Goal: Task Accomplishment & Management: Complete application form

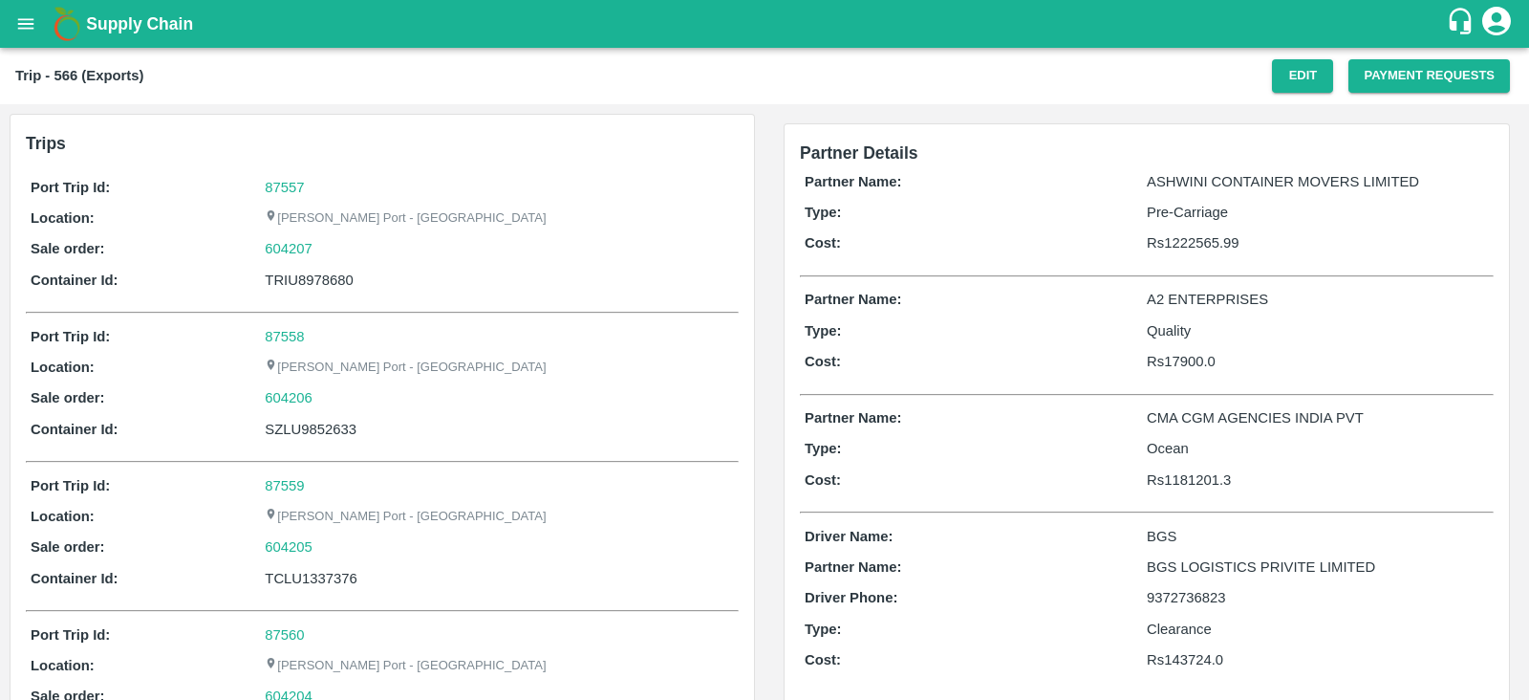
click at [334, 284] on div "TRIU8978680" at bounding box center [499, 279] width 469 height 21
copy div "TRIU8978680"
click at [1429, 78] on button "Payment Requests" at bounding box center [1429, 75] width 162 height 33
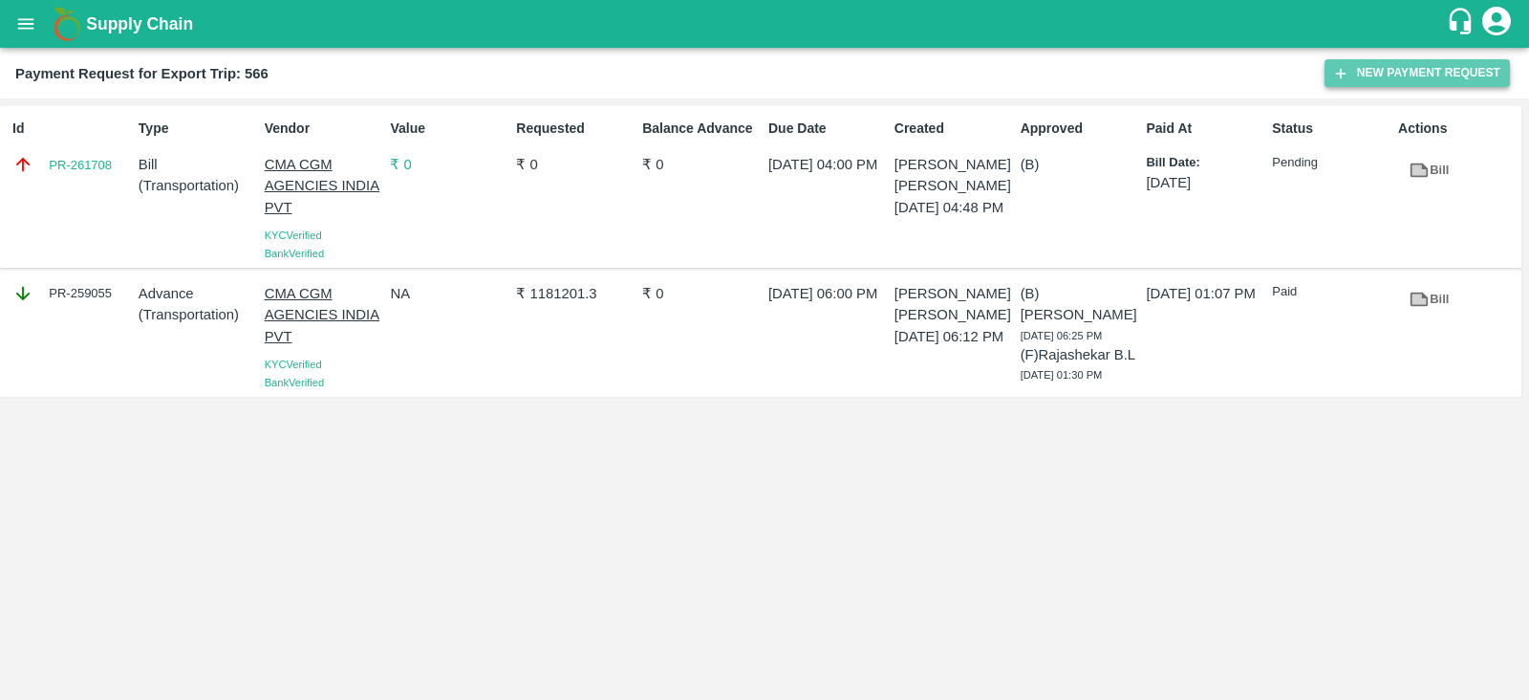
click at [1357, 74] on button "New Payment Request" at bounding box center [1416, 73] width 185 height 28
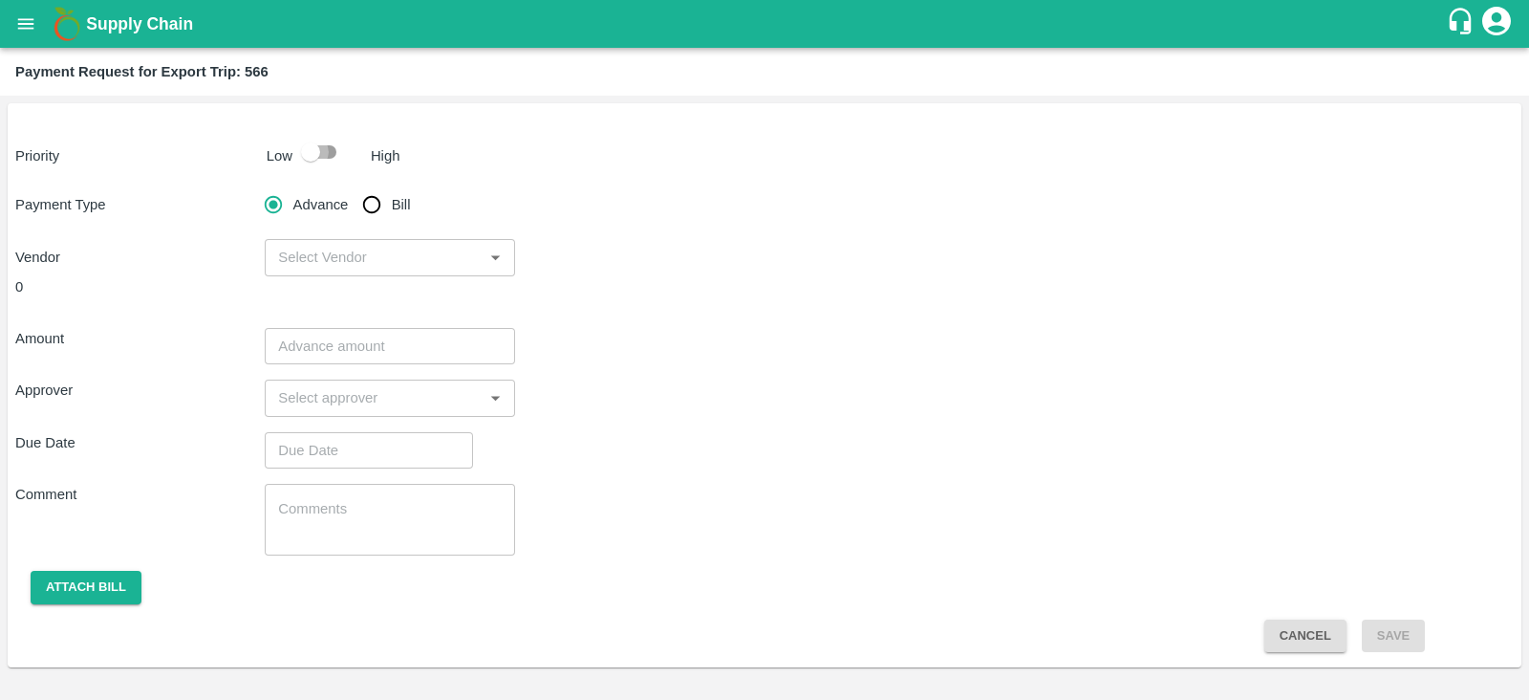
click at [314, 157] on input "checkbox" at bounding box center [310, 152] width 109 height 36
checkbox input "true"
click at [374, 207] on input "Bill" at bounding box center [372, 204] width 38 height 38
radio input "true"
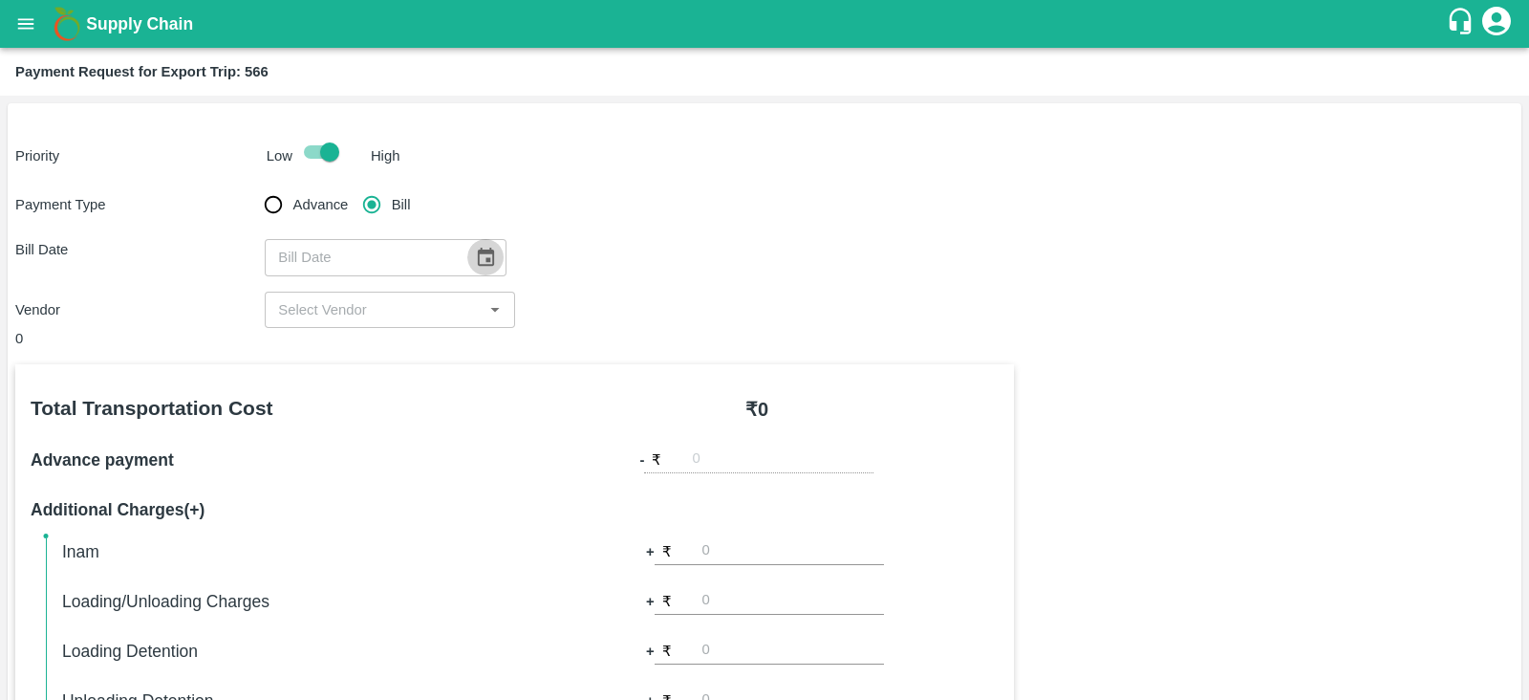
click at [481, 255] on icon "Choose date" at bounding box center [485, 257] width 21 height 21
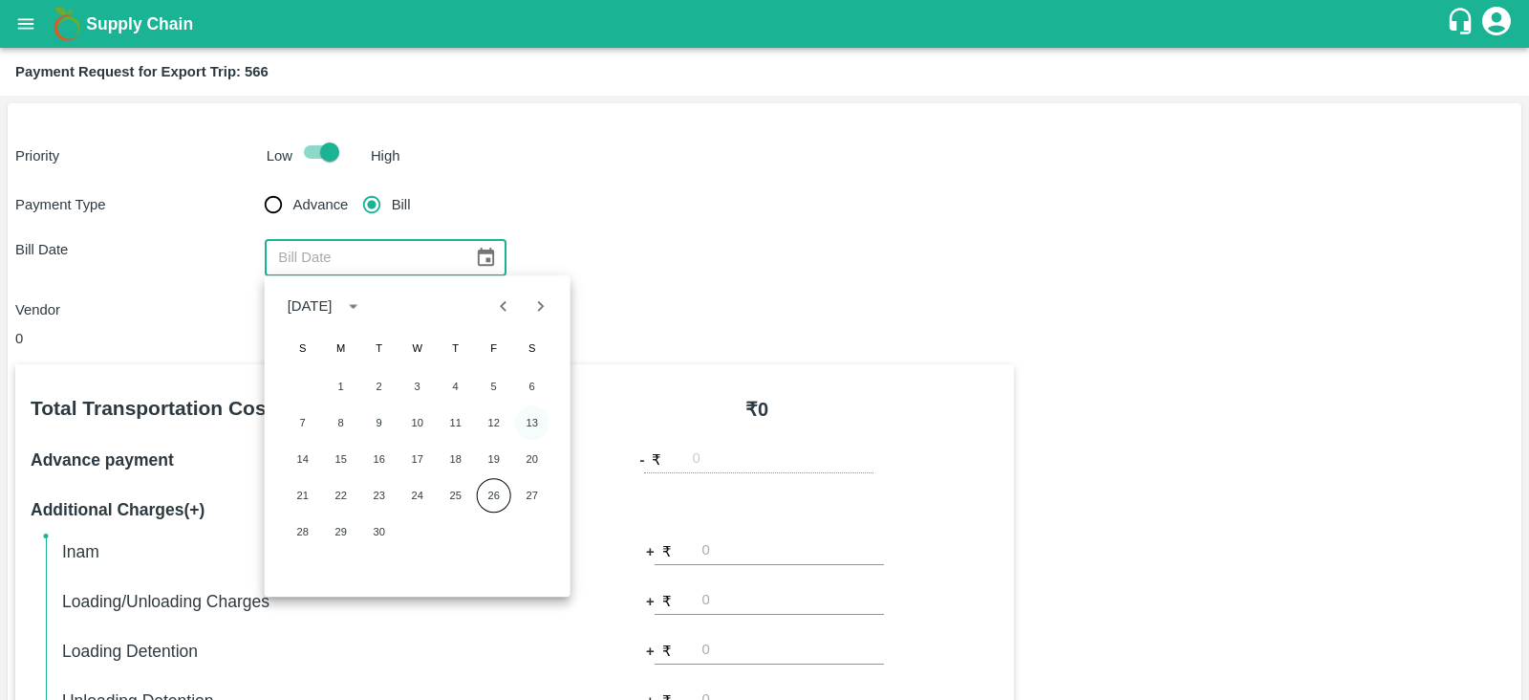
click at [531, 417] on button "13" at bounding box center [532, 422] width 34 height 34
type input "[DATE]"
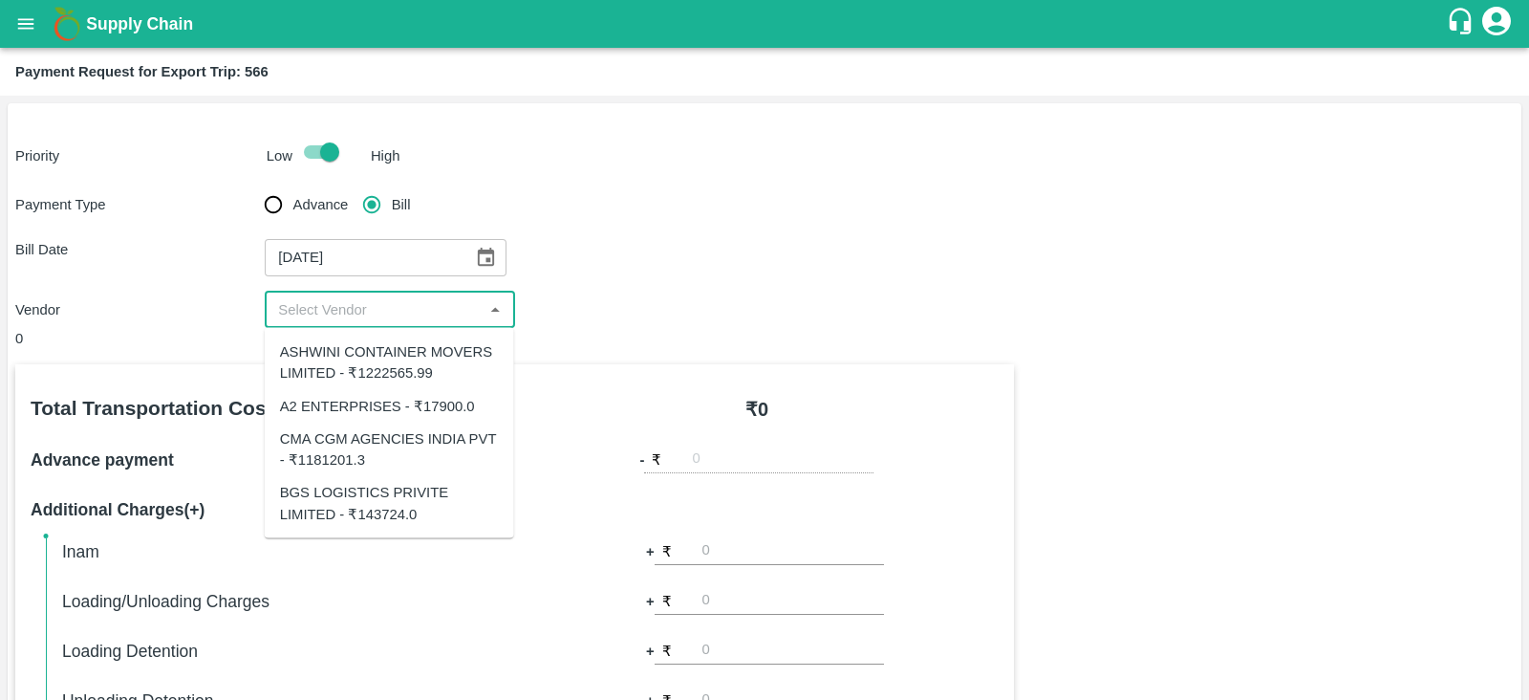
click at [406, 303] on input "input" at bounding box center [373, 309] width 206 height 25
click at [397, 489] on div "BGS LOGISTICS PRIVITE LIMITED - ₹143724.0" at bounding box center [389, 503] width 219 height 43
type input "BGS LOGISTICS PRIVITE LIMITED - ₹143724.0"
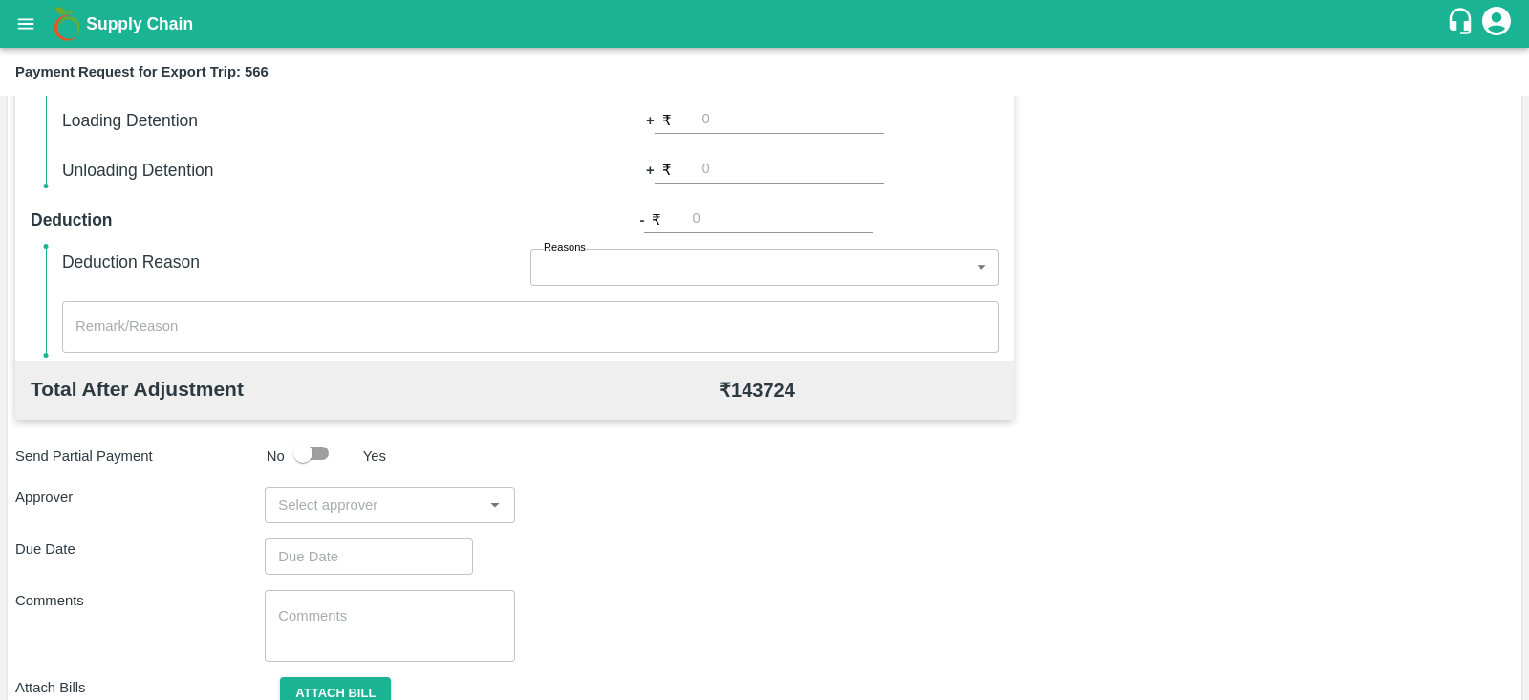
scroll to position [612, 0]
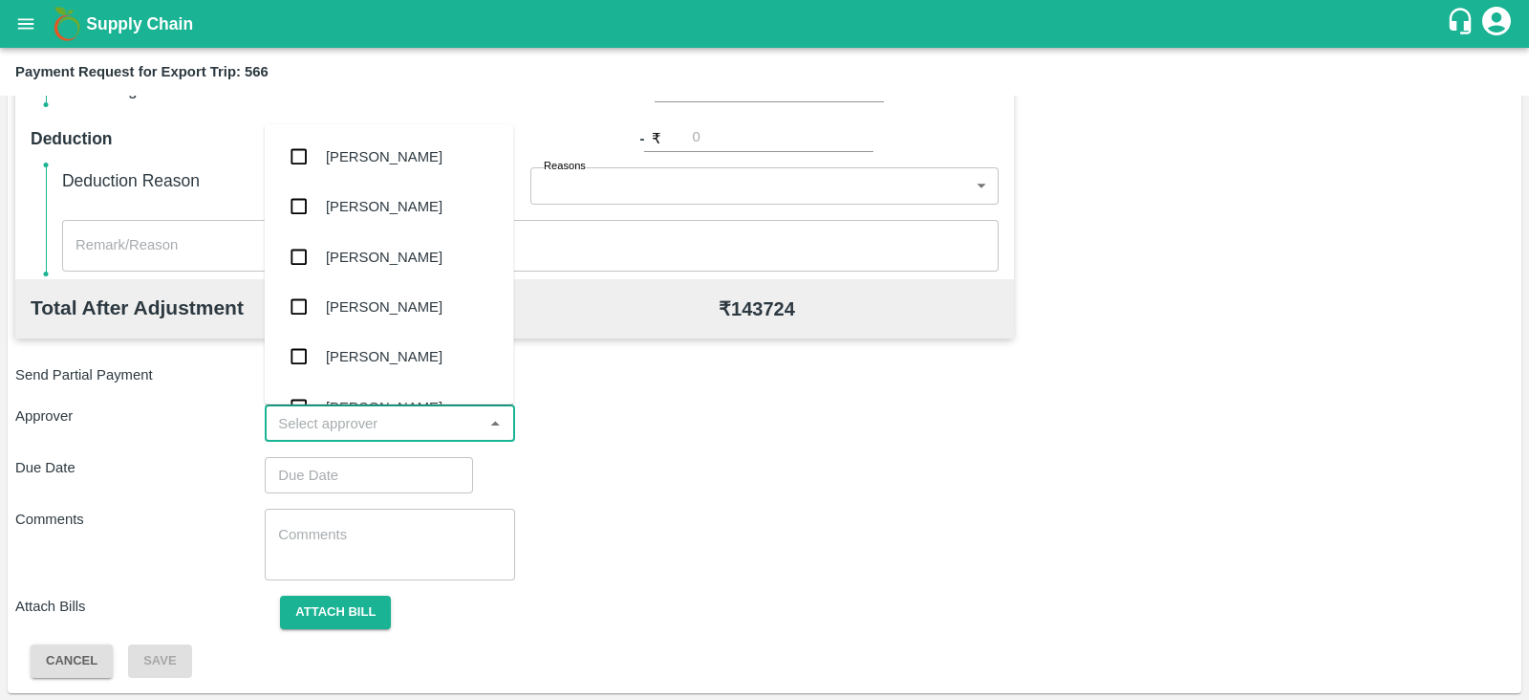
click at [401, 421] on input "input" at bounding box center [373, 423] width 206 height 25
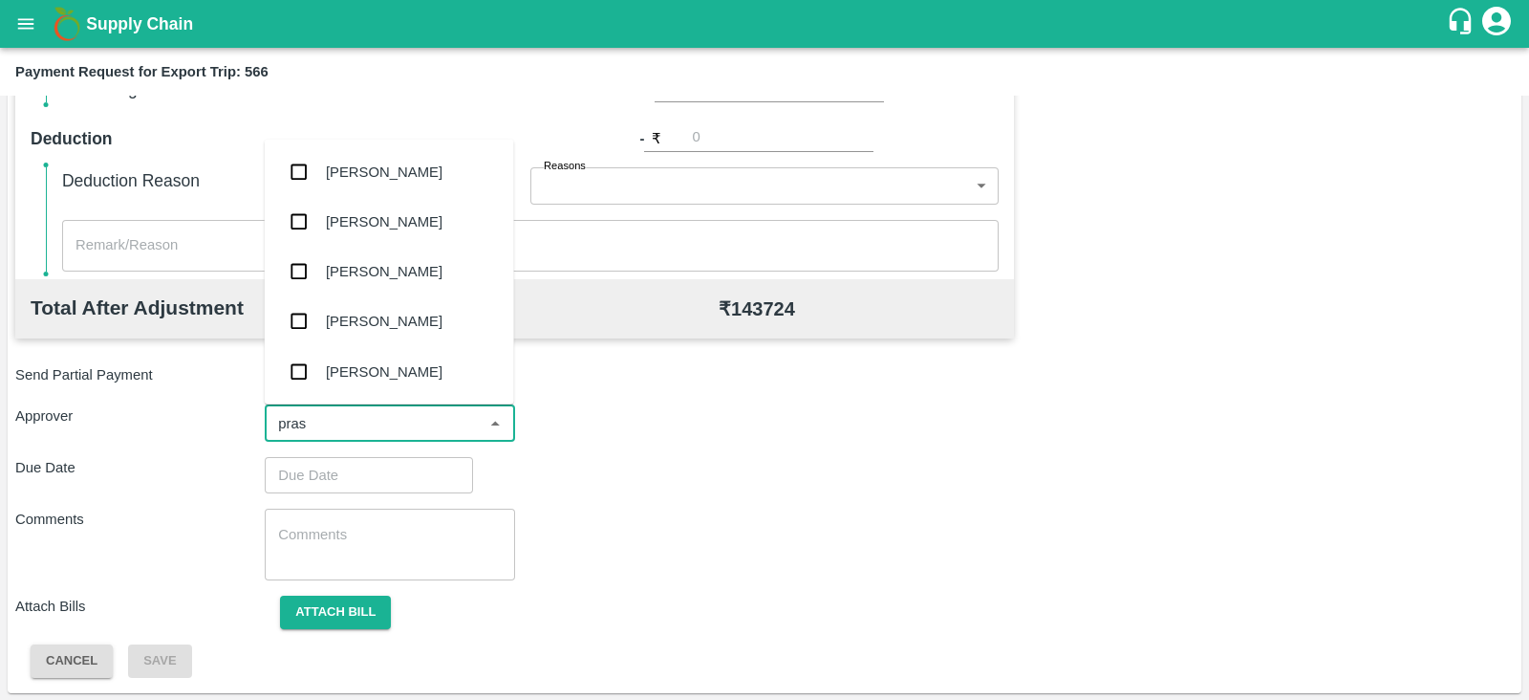
type input "prasa"
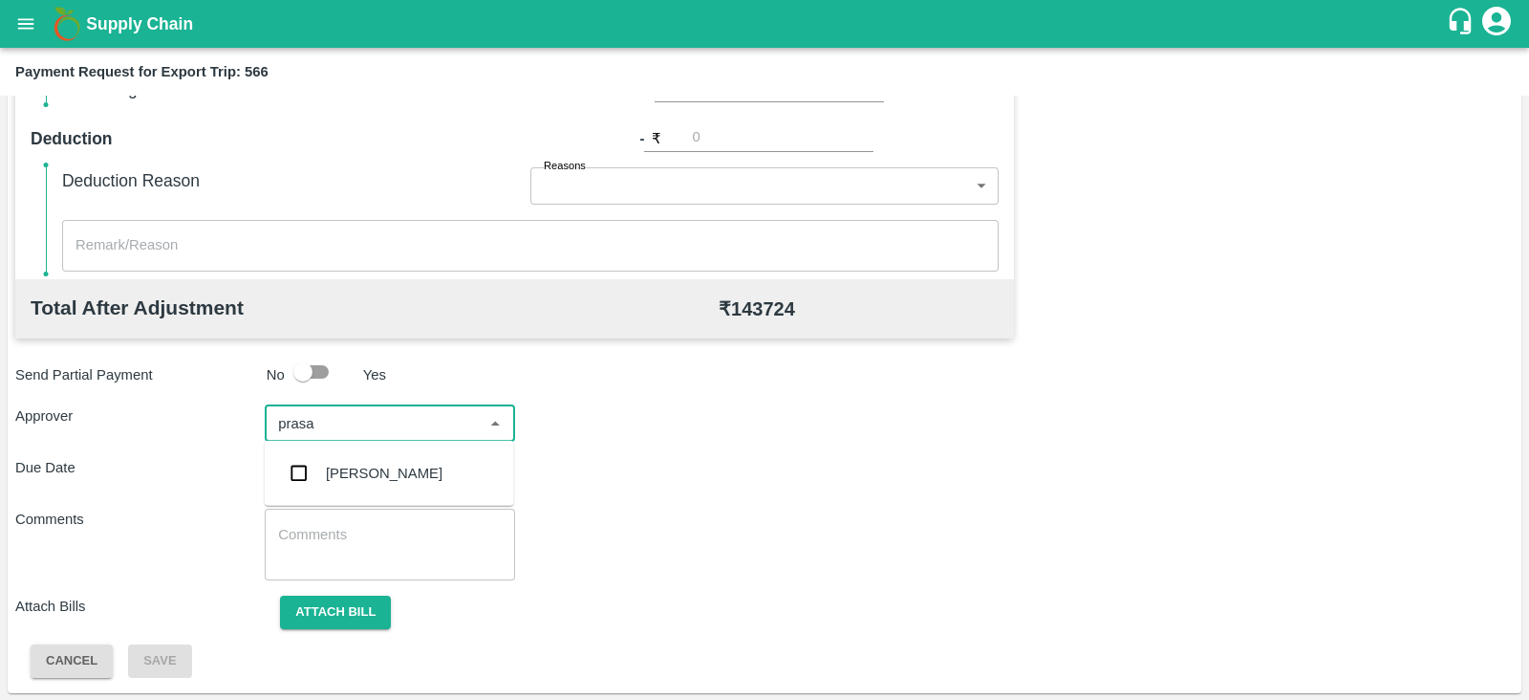
click at [389, 460] on div "[PERSON_NAME]" at bounding box center [389, 473] width 249 height 50
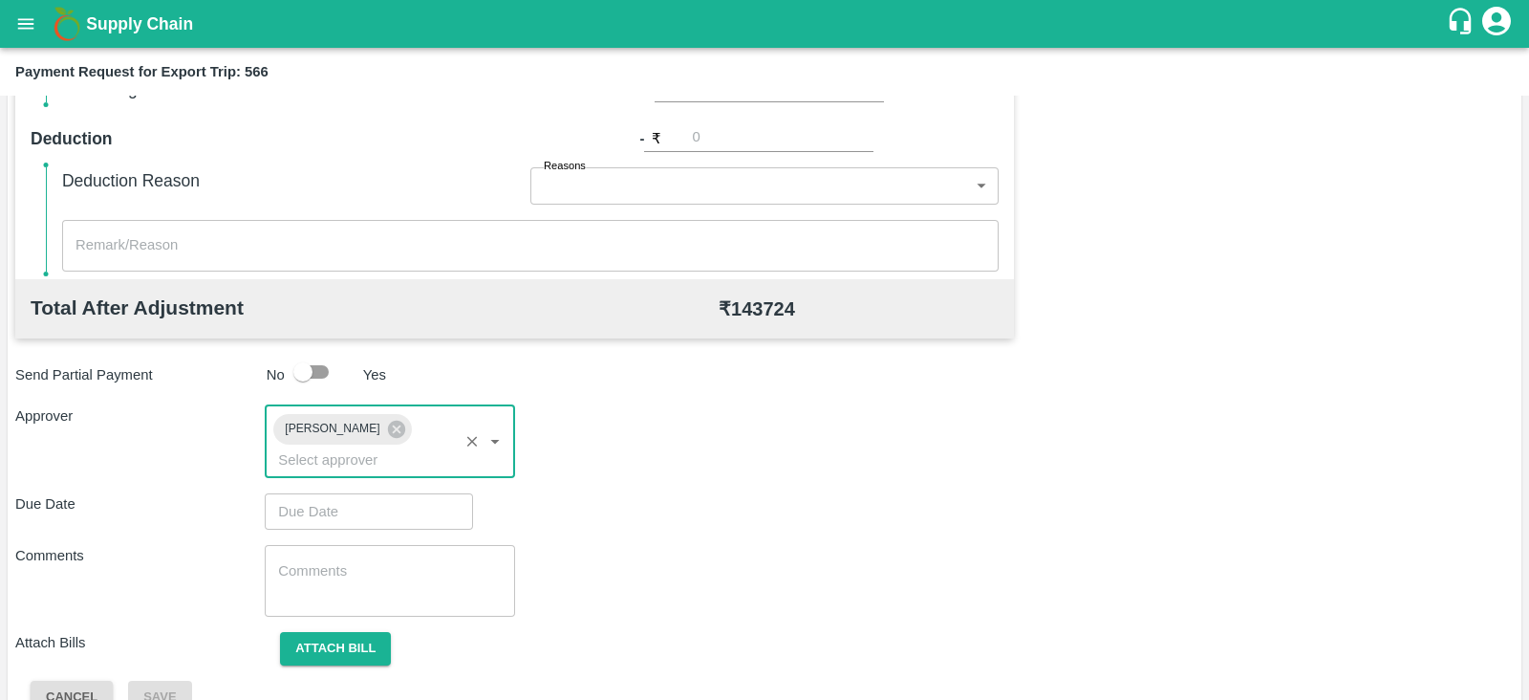
type input "DD/MM/YYYY hh:mm aa"
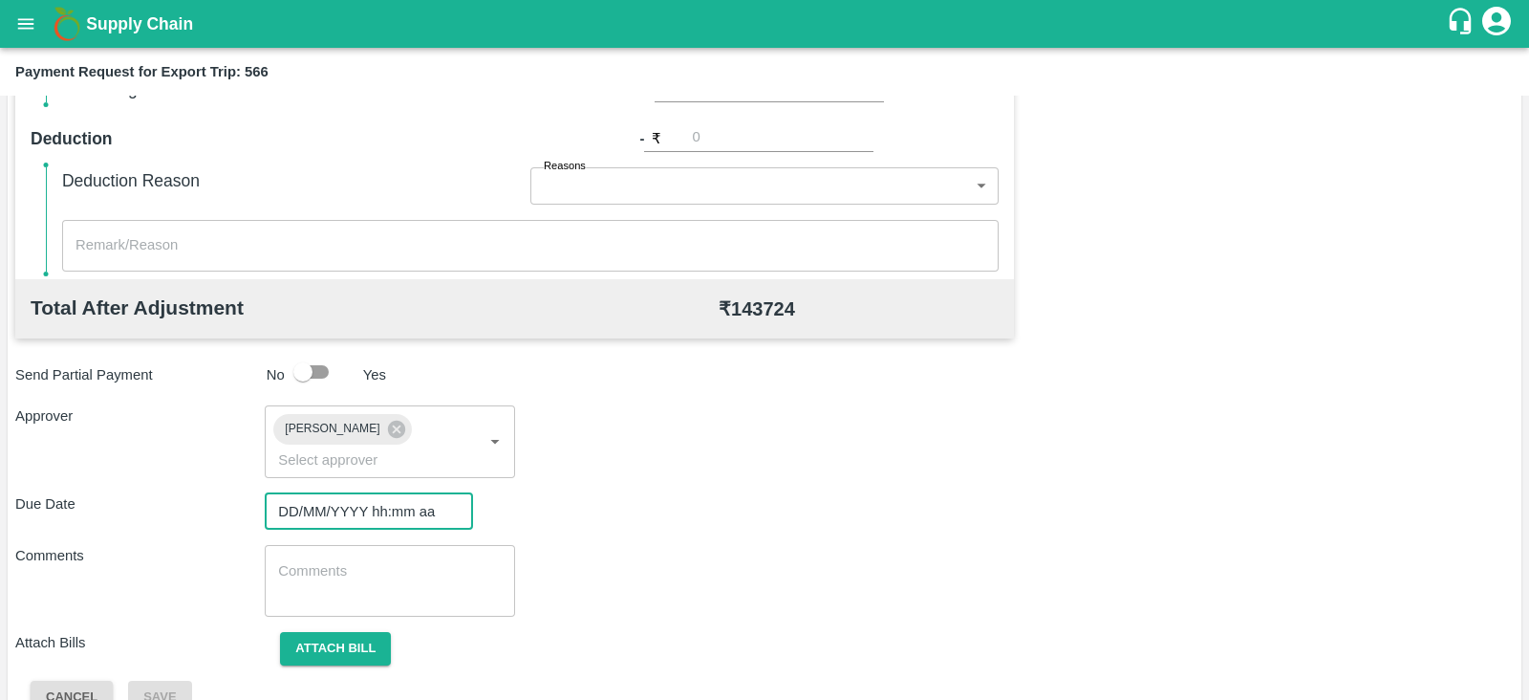
click at [368, 493] on input "DD/MM/YYYY hh:mm aa" at bounding box center [362, 511] width 195 height 36
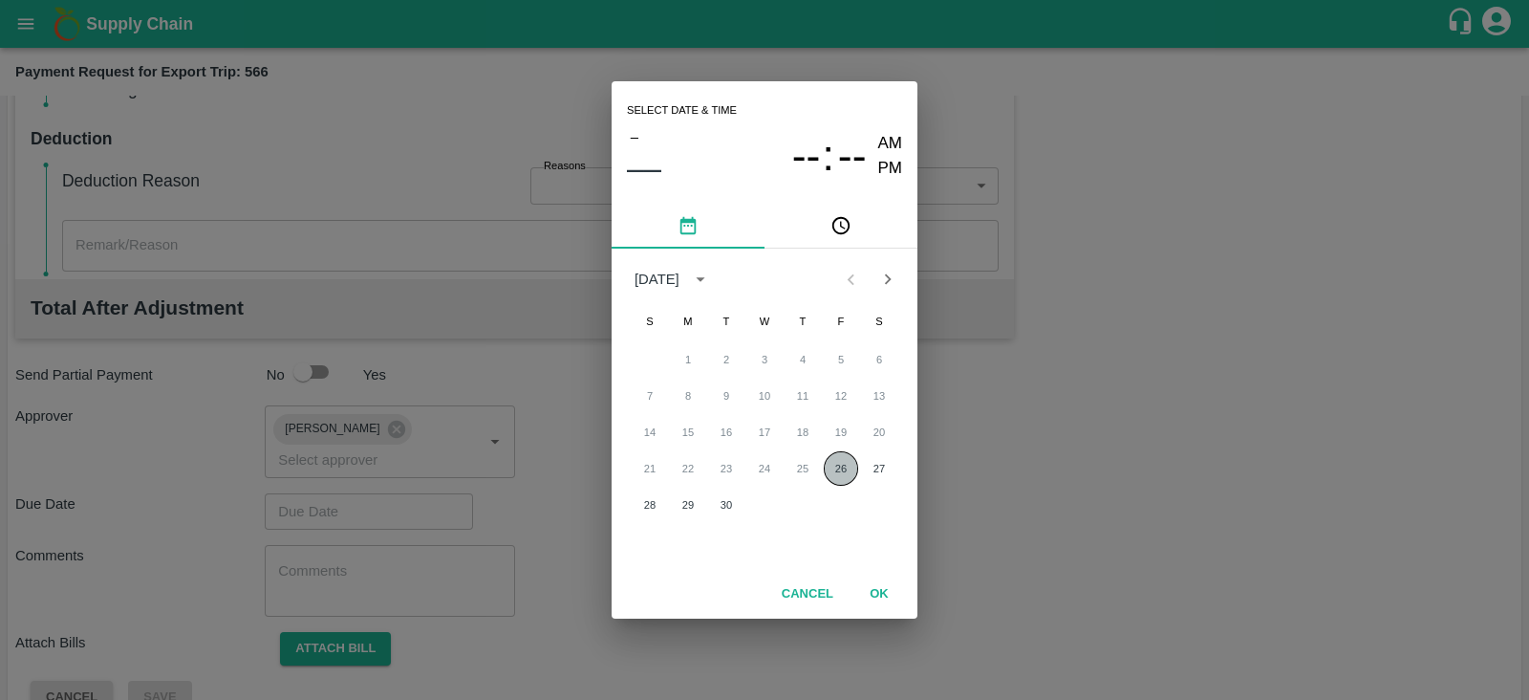
click at [836, 468] on button "26" at bounding box center [841, 468] width 34 height 34
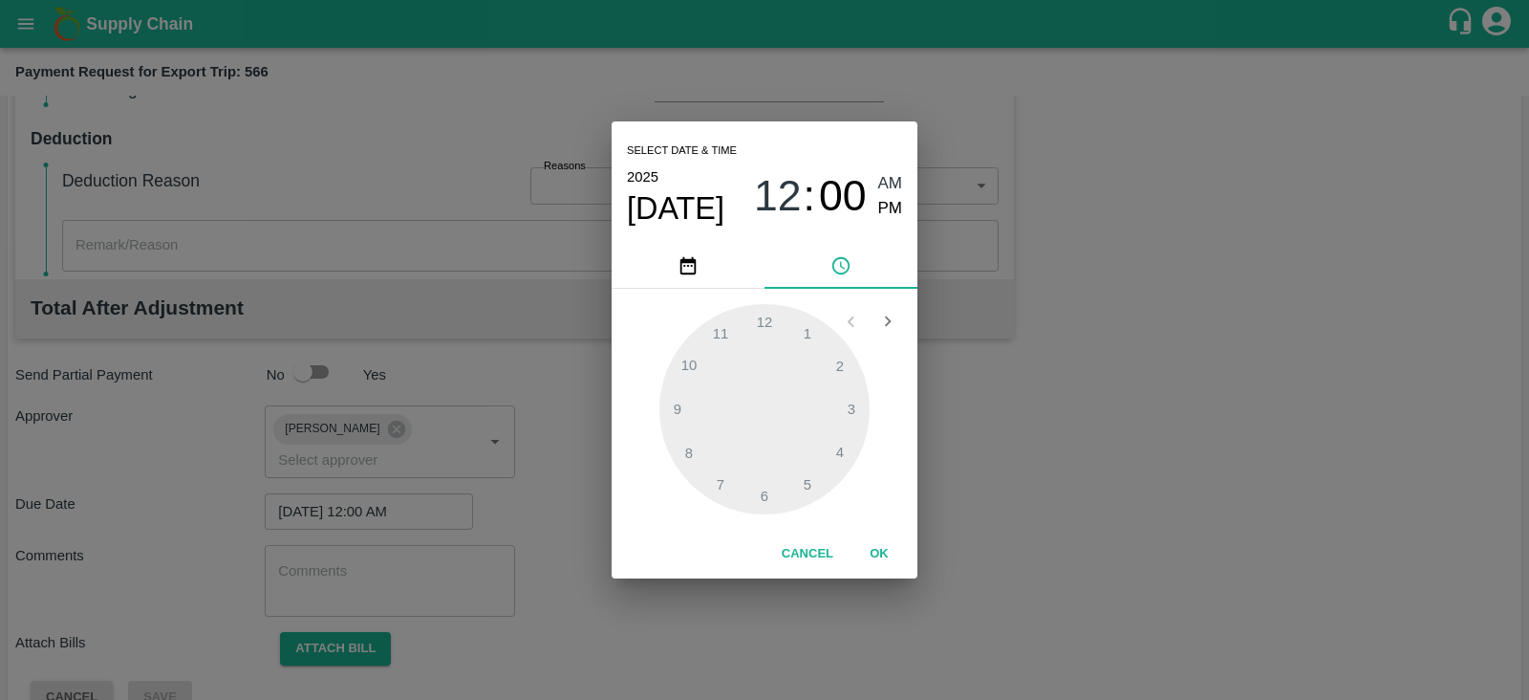
click at [892, 210] on span "PM" at bounding box center [890, 209] width 25 height 26
click at [834, 453] on div at bounding box center [764, 409] width 210 height 210
type input "[DATE] 04:00 PM"
click at [879, 556] on button "OK" at bounding box center [879, 553] width 61 height 33
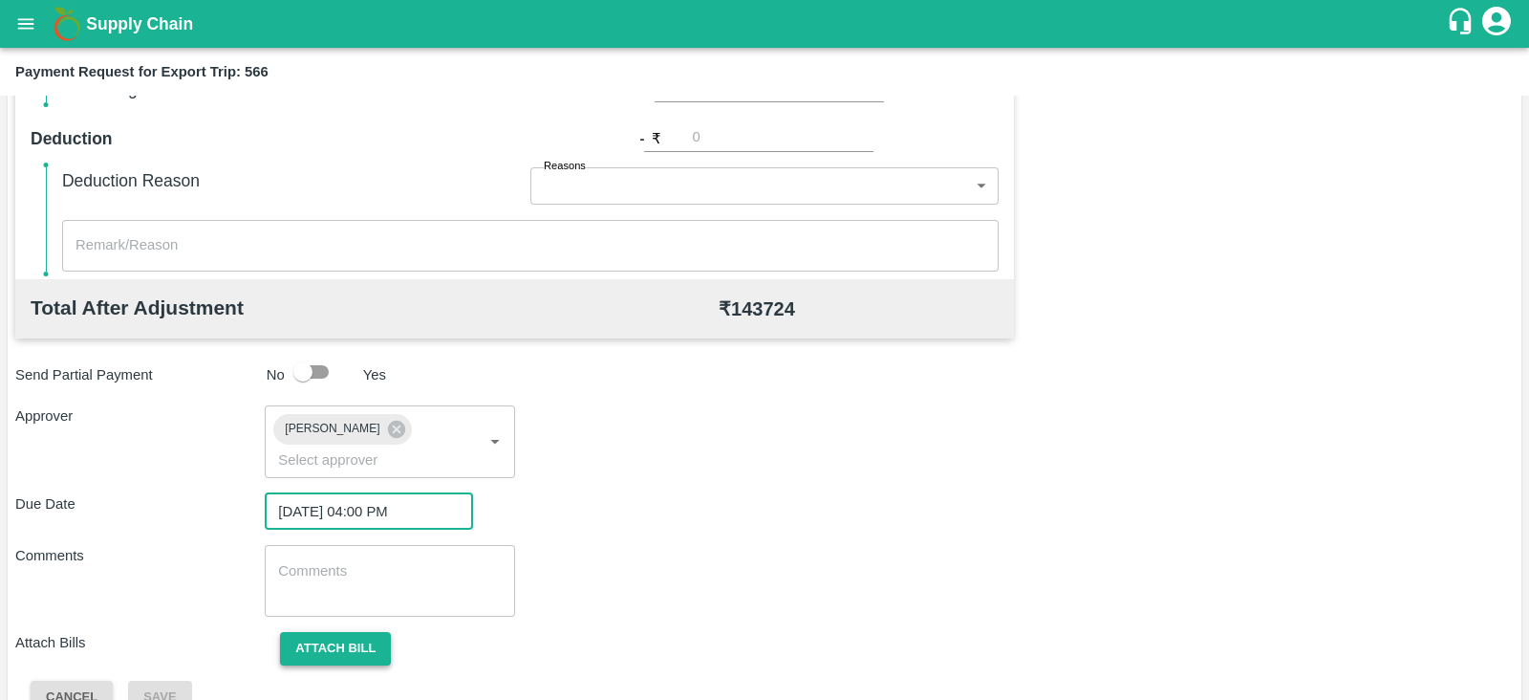
click at [316, 632] on button "Attach bill" at bounding box center [335, 648] width 111 height 33
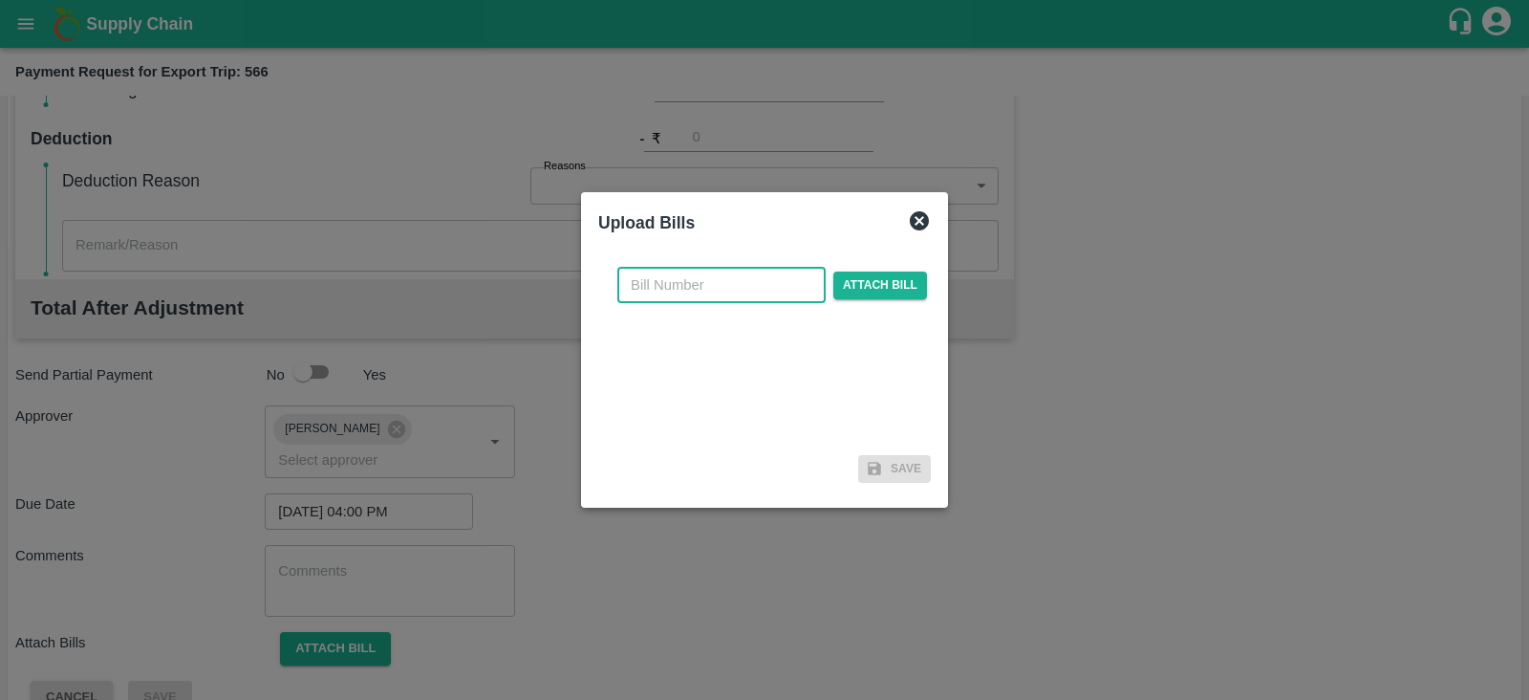
click at [722, 296] on input "text" at bounding box center [721, 285] width 208 height 36
paste input "BGS0948/25-26"
type input "BGS0948/25-26"
click at [851, 282] on span "Attach bill" at bounding box center [880, 285] width 94 height 28
click at [0, 0] on input "Attach bill" at bounding box center [0, 0] width 0 height 0
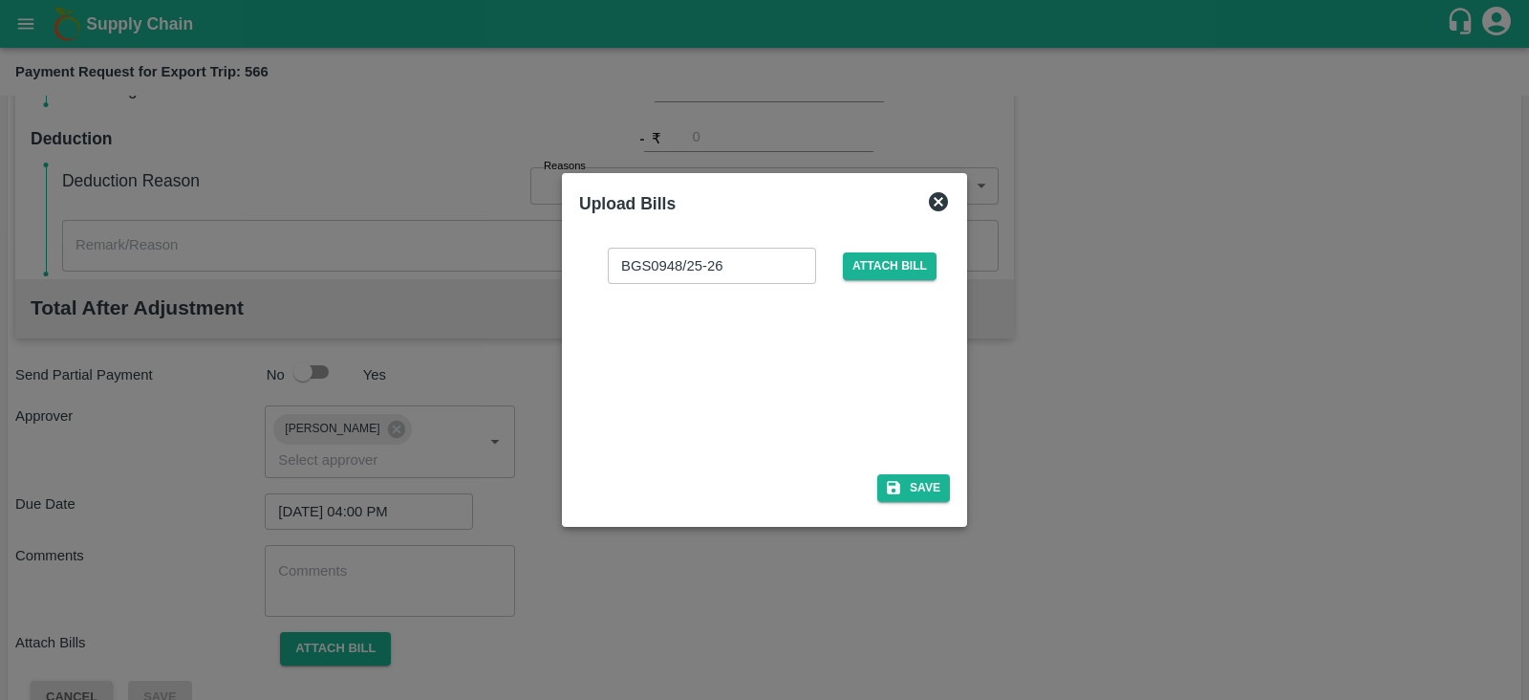
click at [773, 351] on div at bounding box center [760, 372] width 287 height 101
click at [931, 484] on button "Save" at bounding box center [913, 488] width 73 height 28
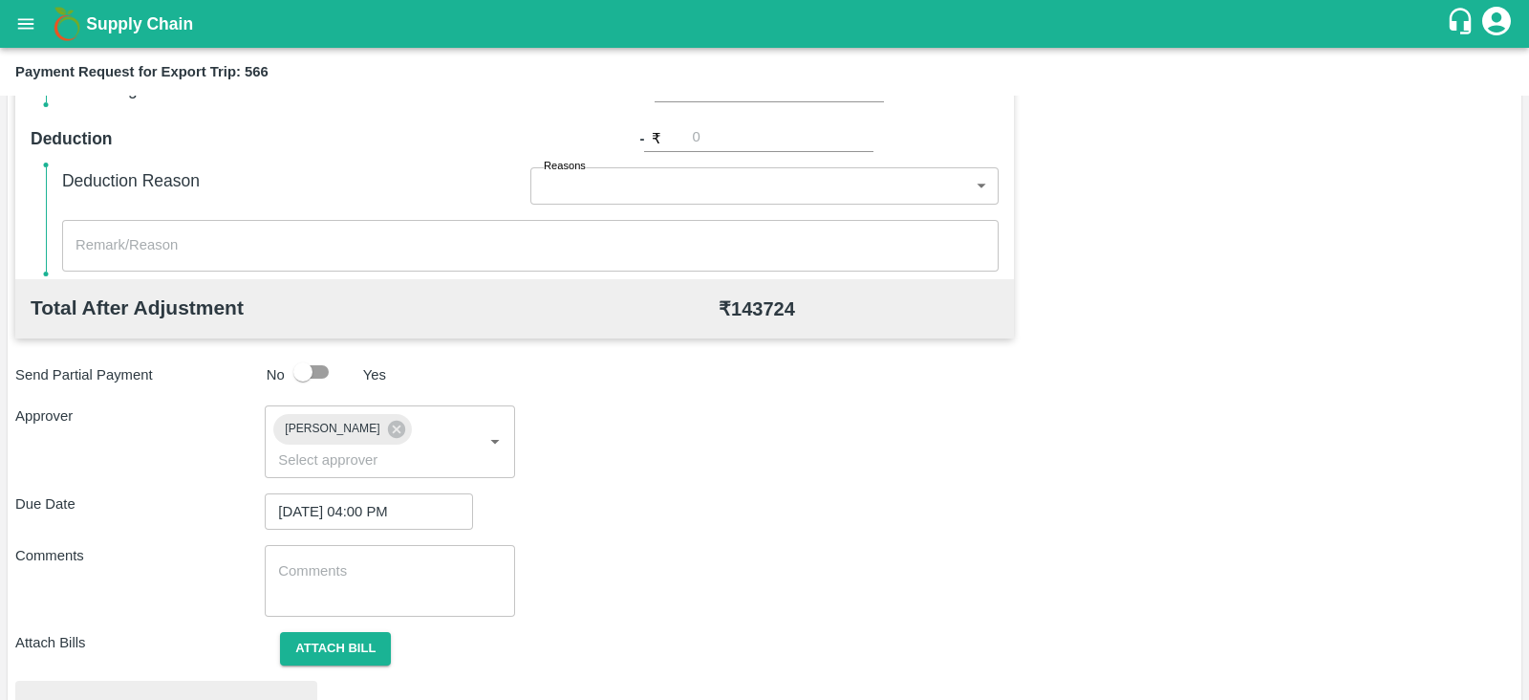
scroll to position [724, 0]
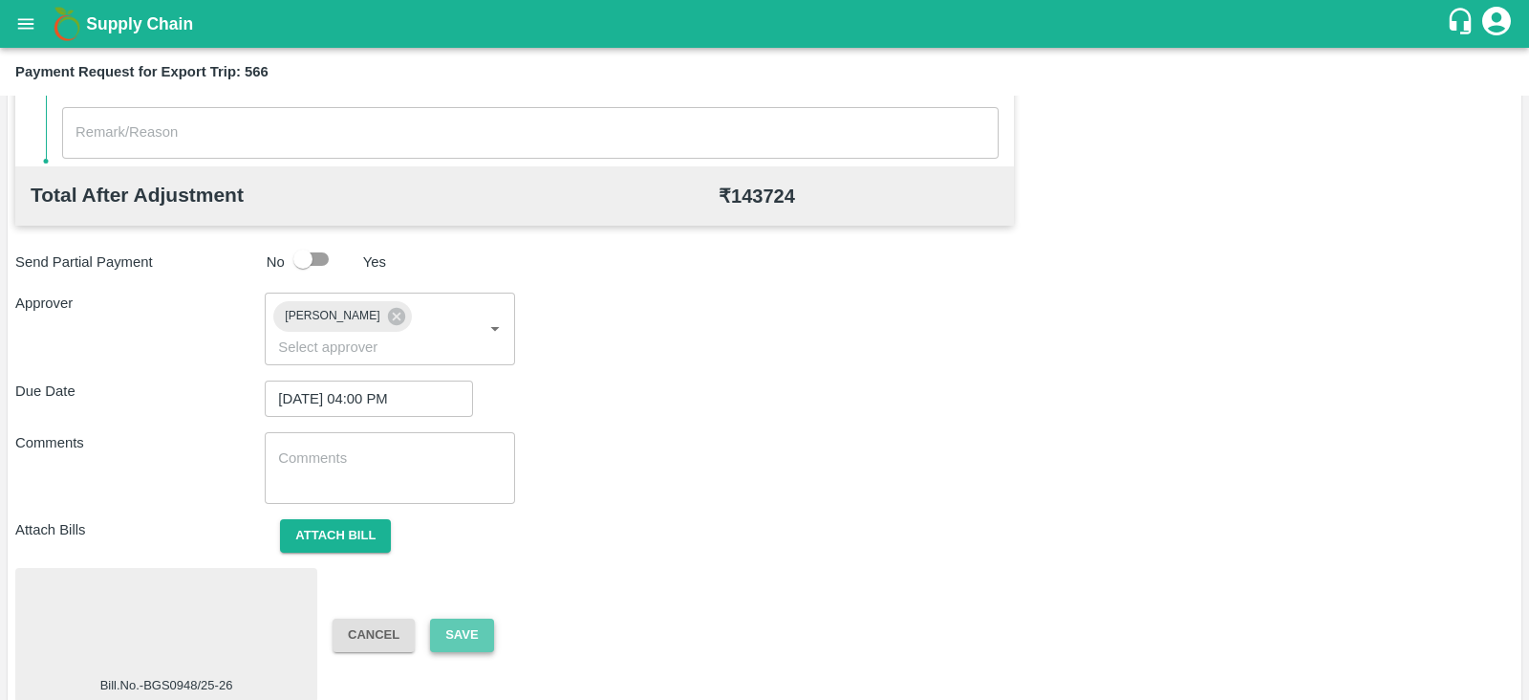
click at [477, 618] on button "Save" at bounding box center [461, 634] width 63 height 33
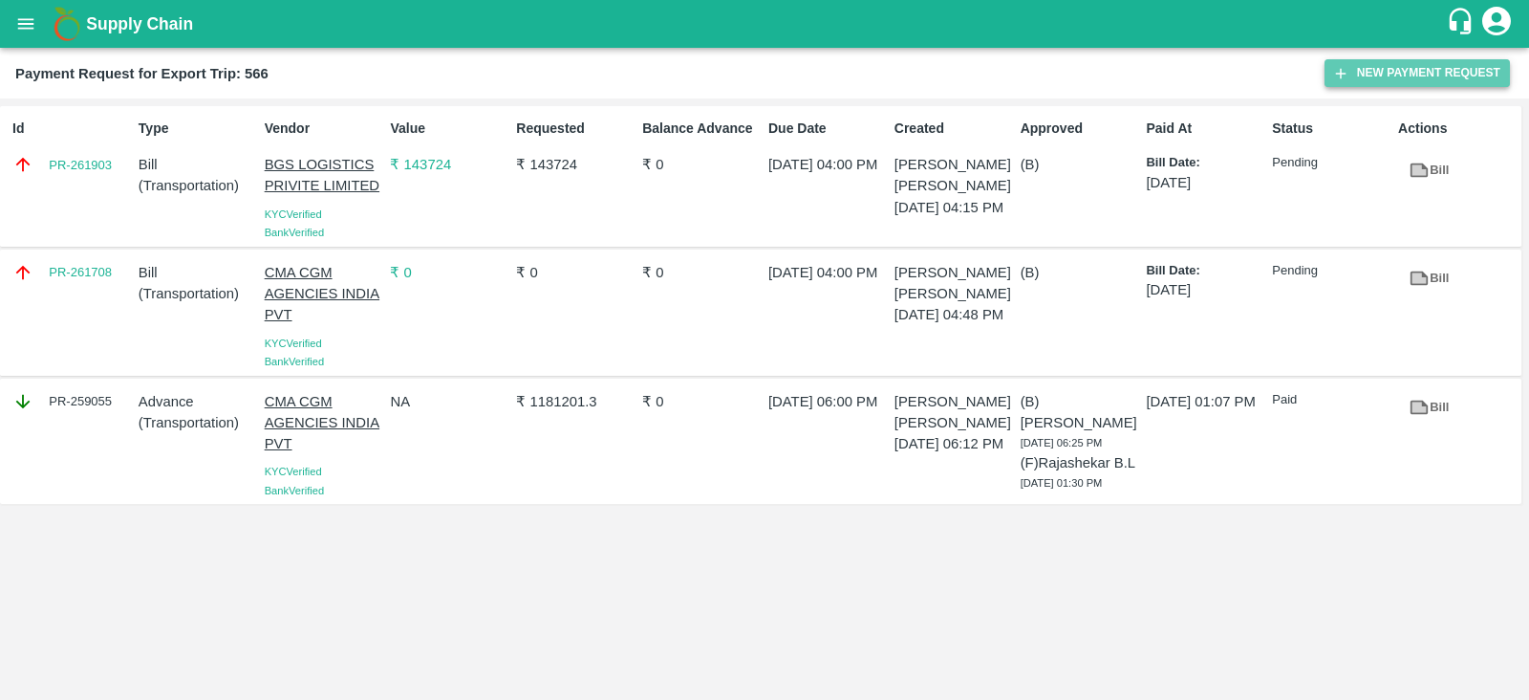
click at [1433, 63] on button "New Payment Request" at bounding box center [1416, 73] width 185 height 28
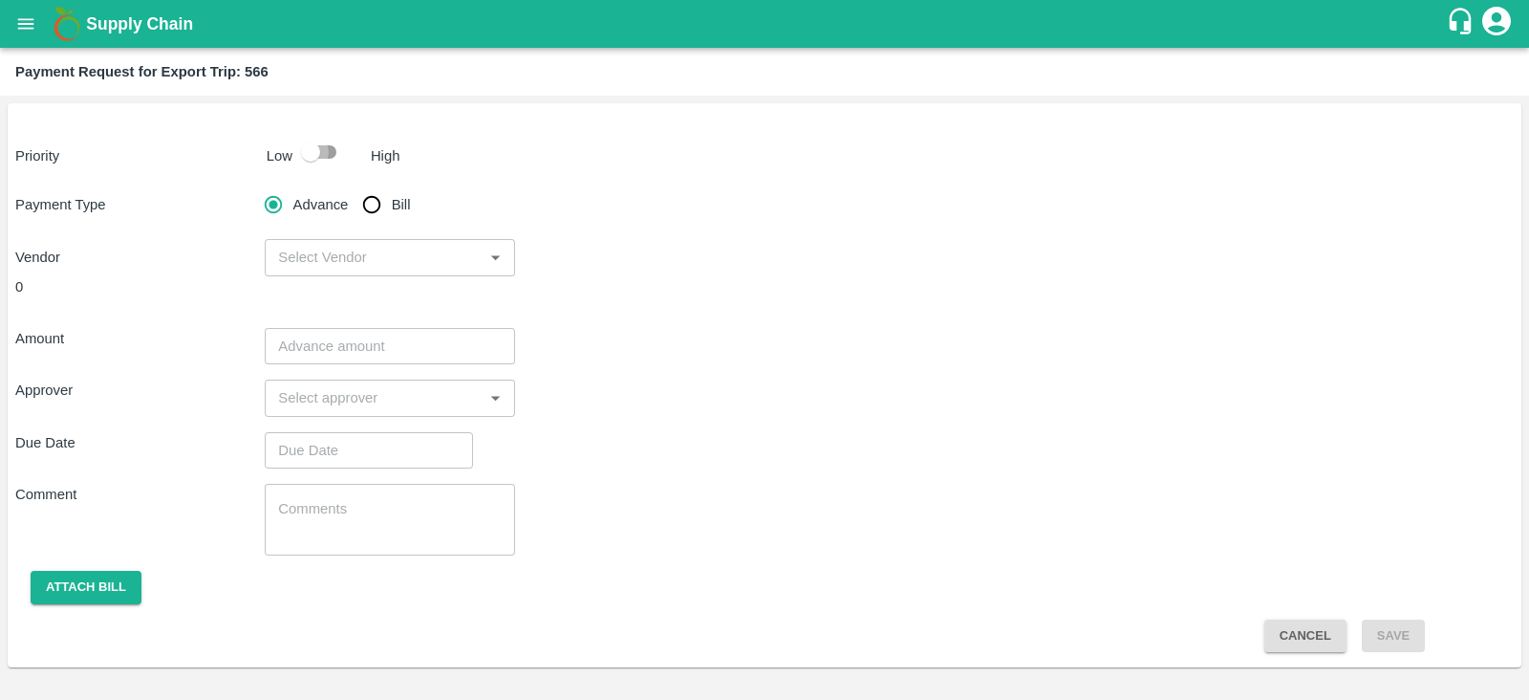
click at [319, 161] on input "checkbox" at bounding box center [310, 152] width 109 height 36
checkbox input "true"
click at [379, 210] on input "Bill" at bounding box center [372, 204] width 38 height 38
radio input "true"
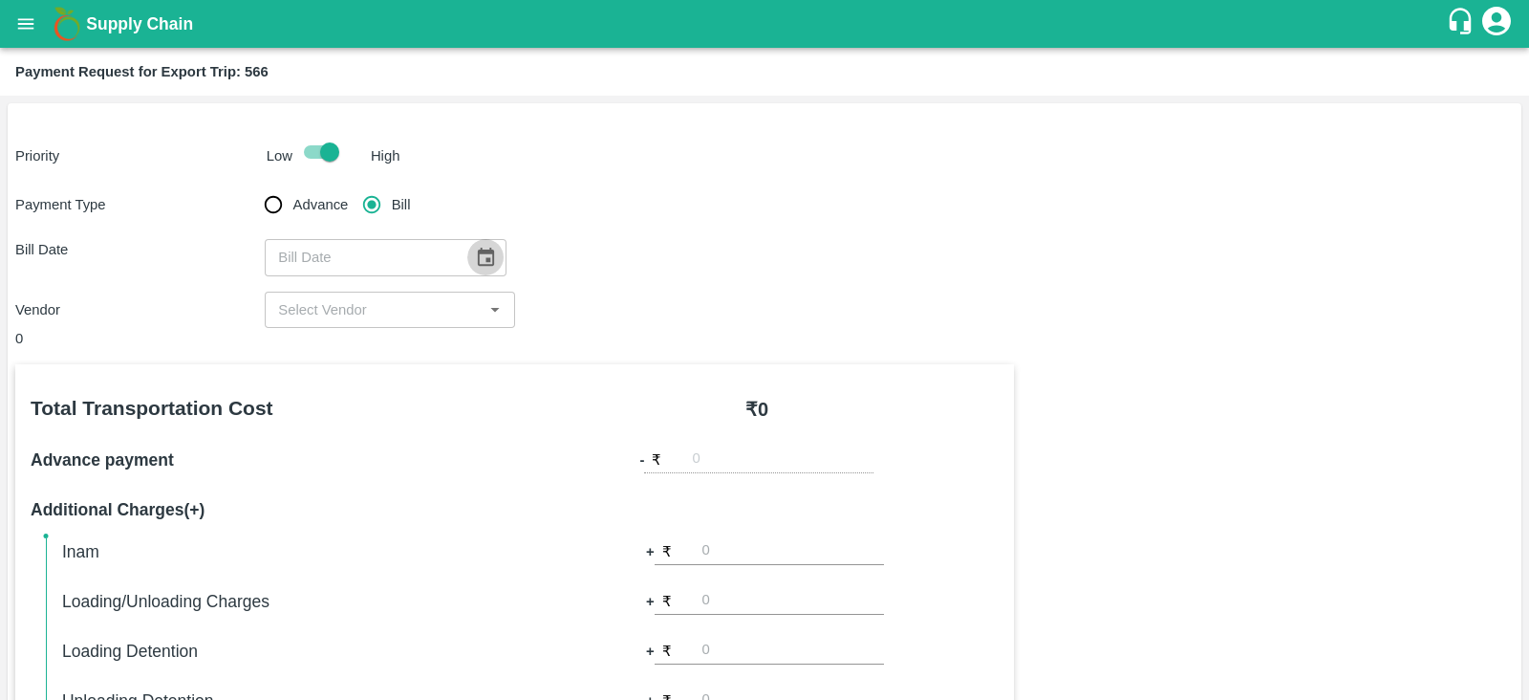
click at [480, 256] on icon "Choose date" at bounding box center [485, 257] width 21 height 21
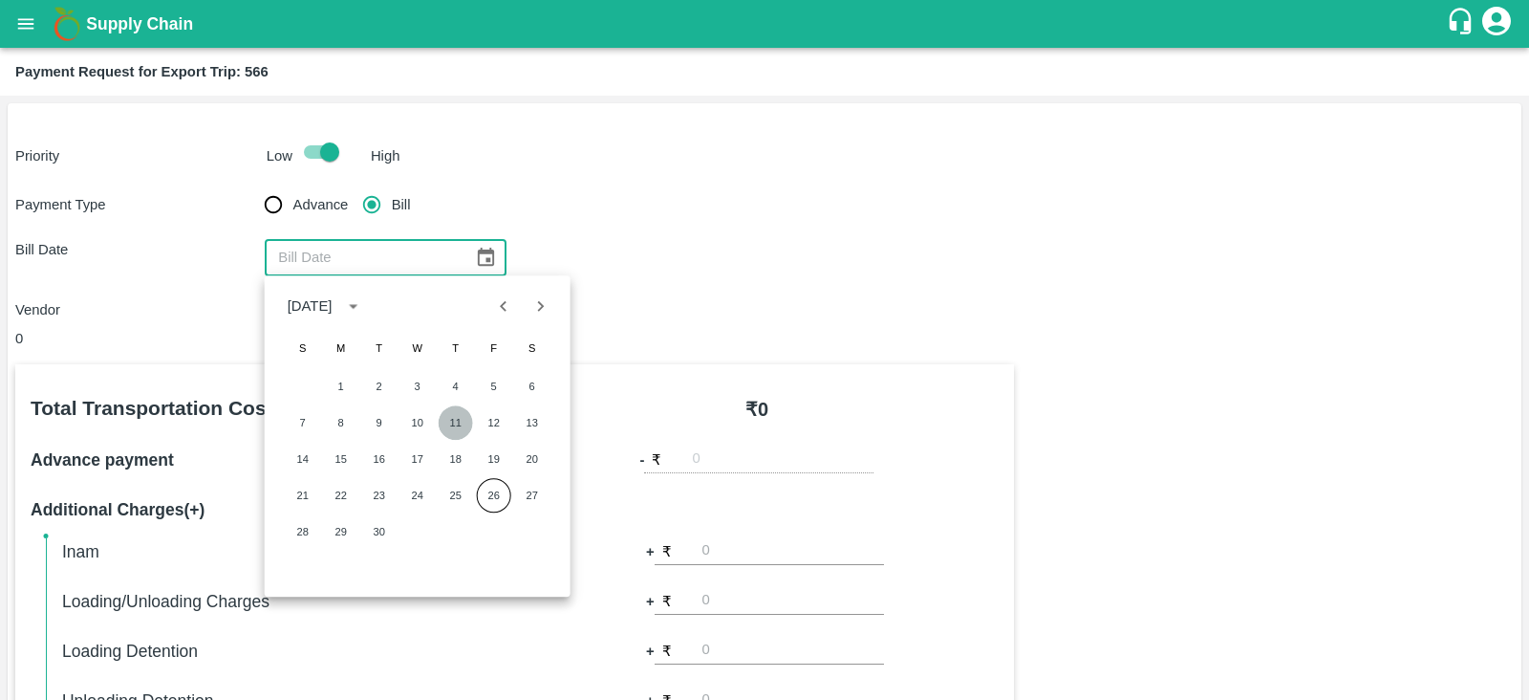
click at [454, 420] on button "11" at bounding box center [456, 422] width 34 height 34
type input "[DATE]"
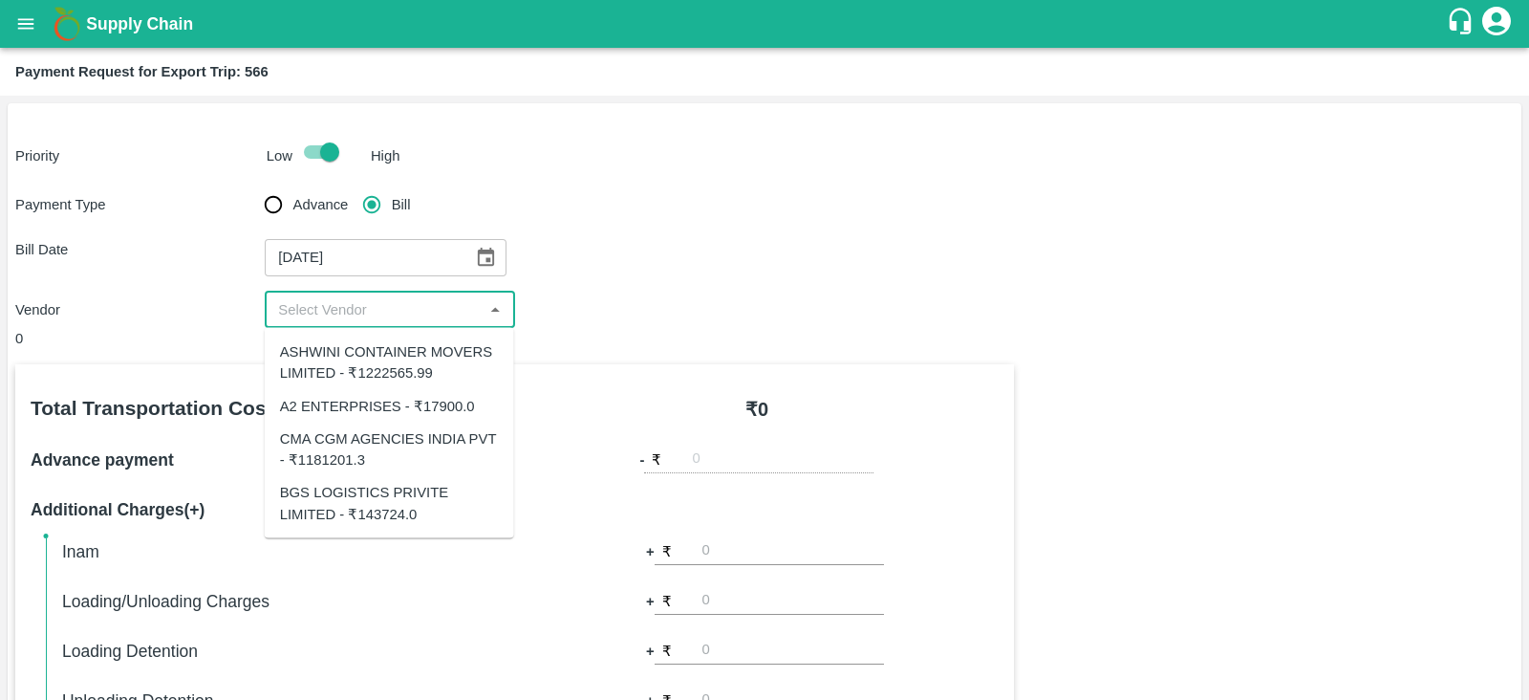
click at [423, 297] on input "input" at bounding box center [373, 309] width 206 height 25
click at [427, 374] on div "ASHWINI CONTAINER MOVERS LIMITED - ₹1222565.99" at bounding box center [389, 362] width 219 height 43
type input "ASHWINI CONTAINER MOVERS LIMITED - ₹1222565.99"
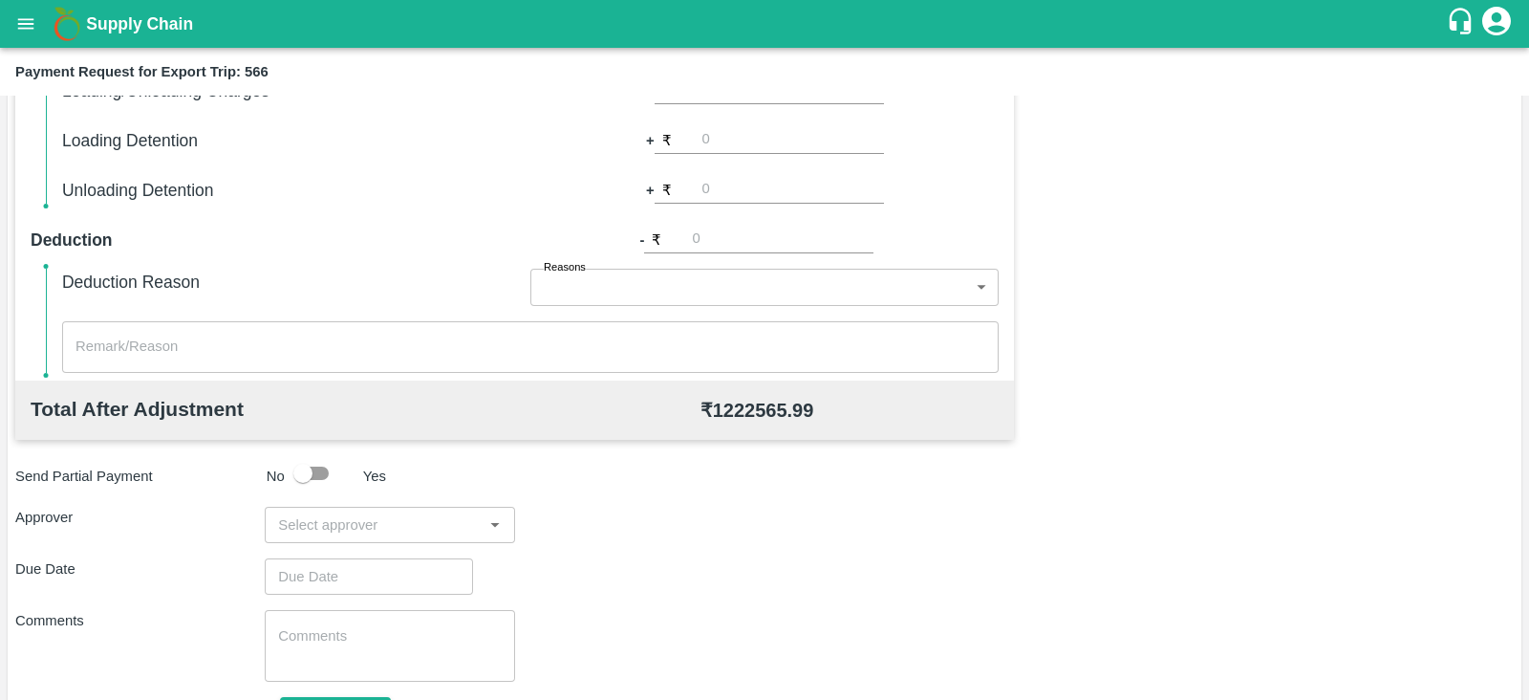
scroll to position [612, 0]
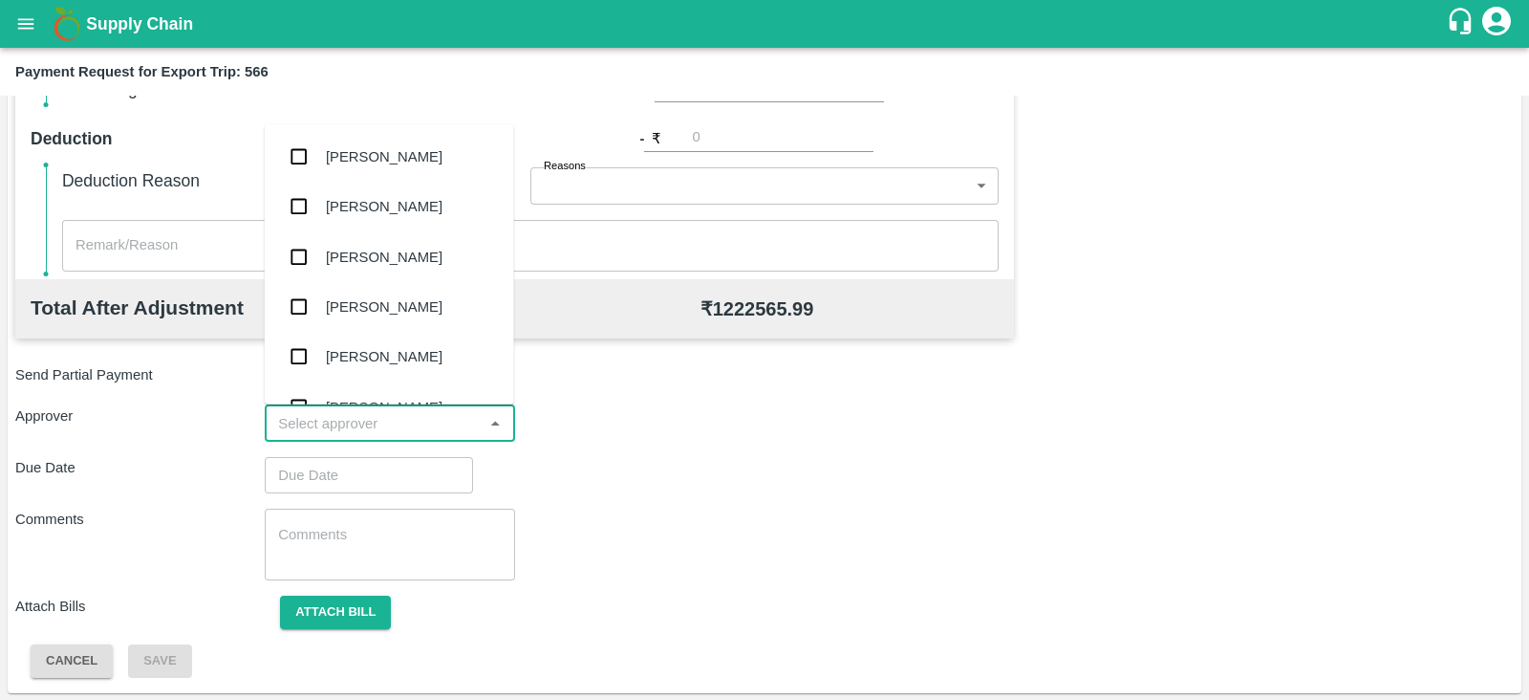
click at [456, 411] on input "input" at bounding box center [373, 423] width 206 height 25
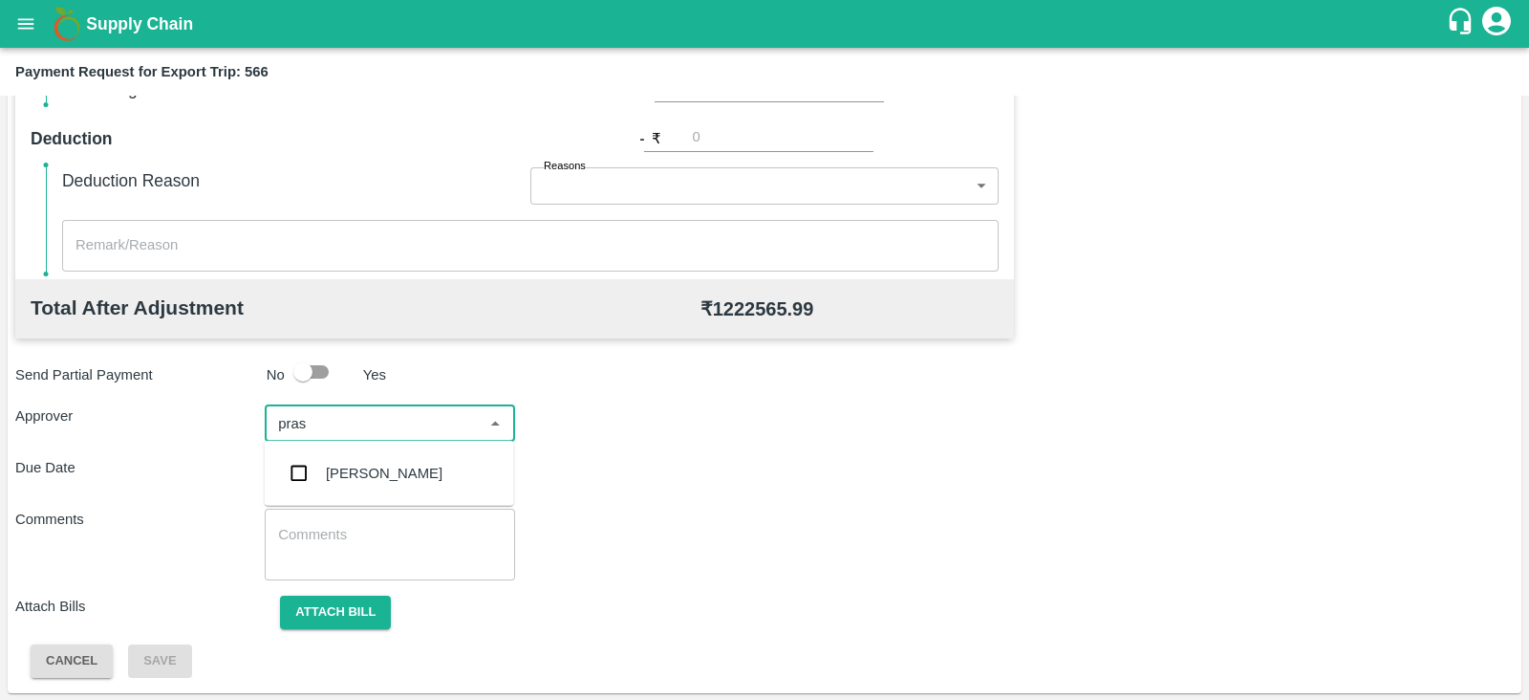
type input "prasa"
click at [407, 469] on div "[PERSON_NAME]" at bounding box center [384, 473] width 117 height 21
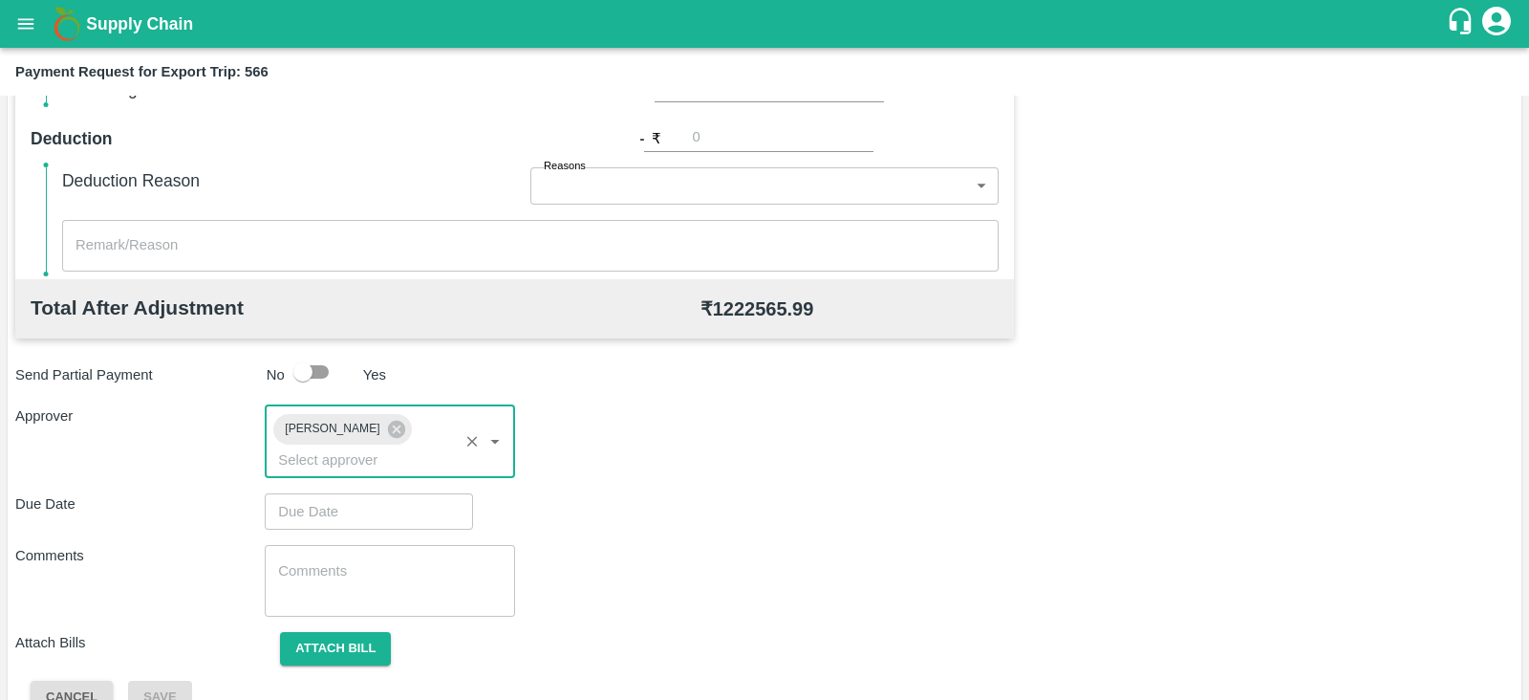
scroll to position [623, 0]
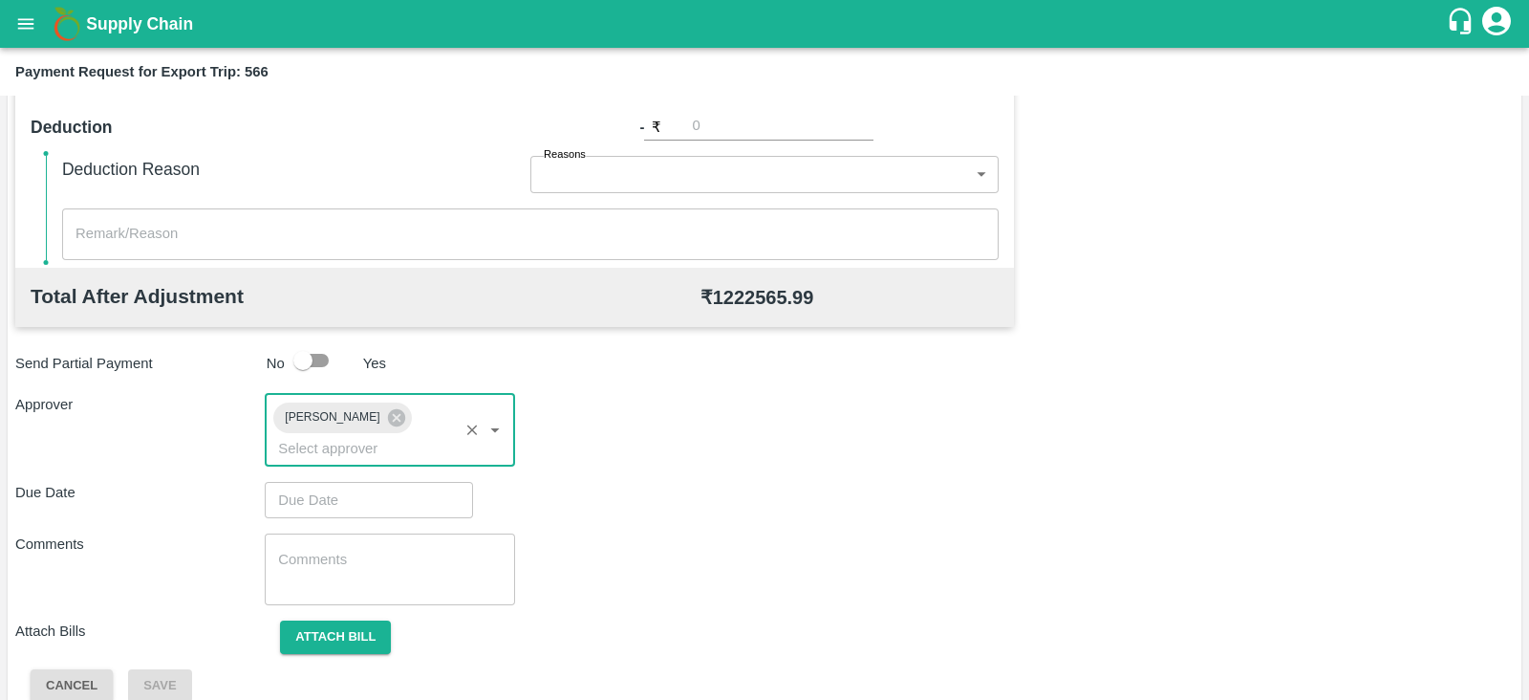
type input "DD/MM/YYYY hh:mm aa"
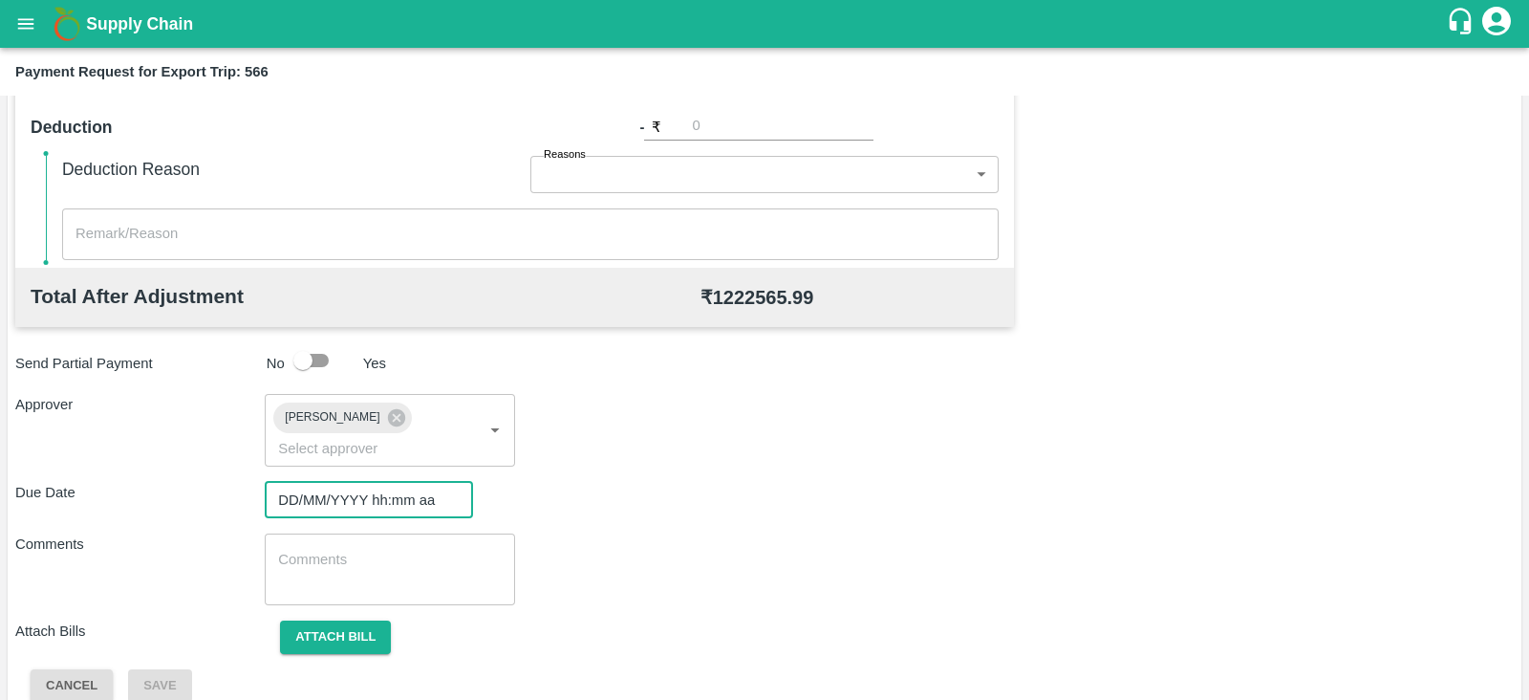
click at [401, 482] on input "DD/MM/YYYY hh:mm aa" at bounding box center [362, 500] width 195 height 36
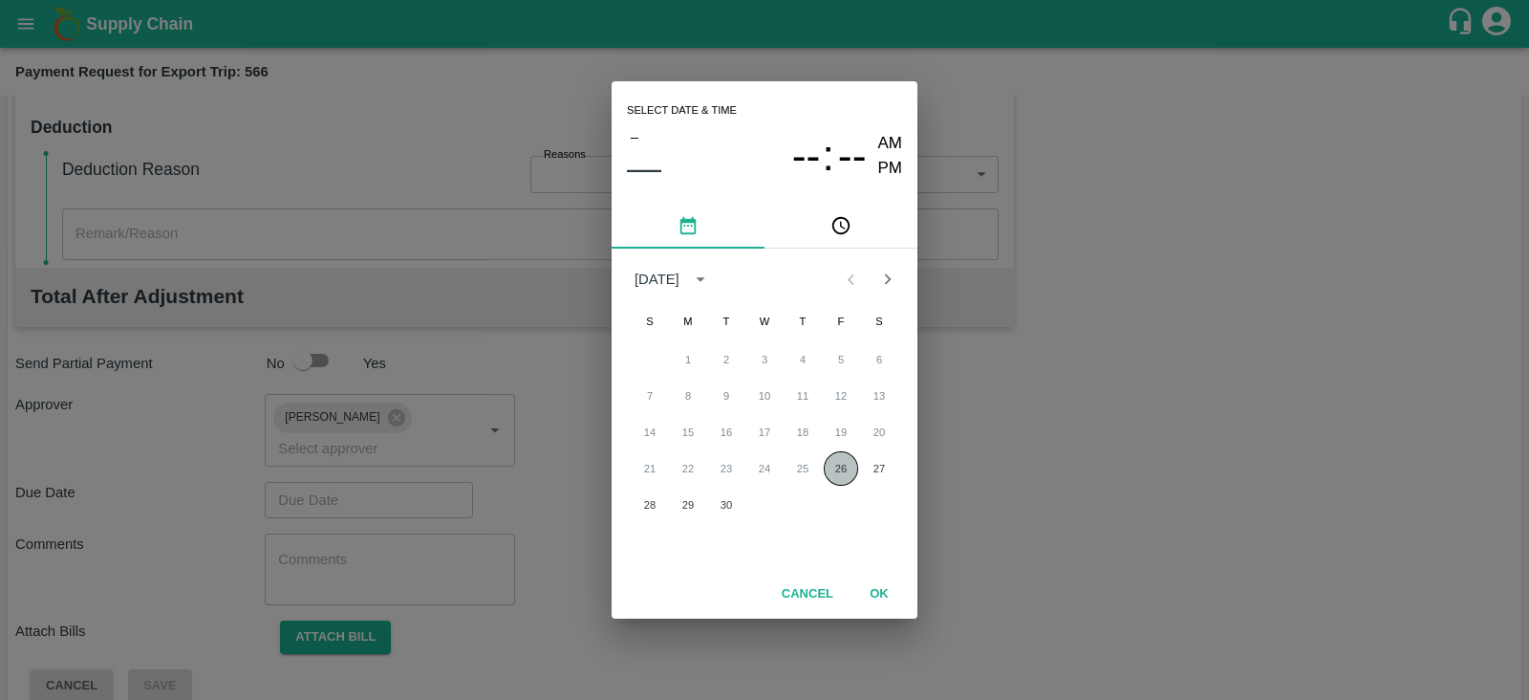
click at [835, 469] on button "26" at bounding box center [841, 468] width 34 height 34
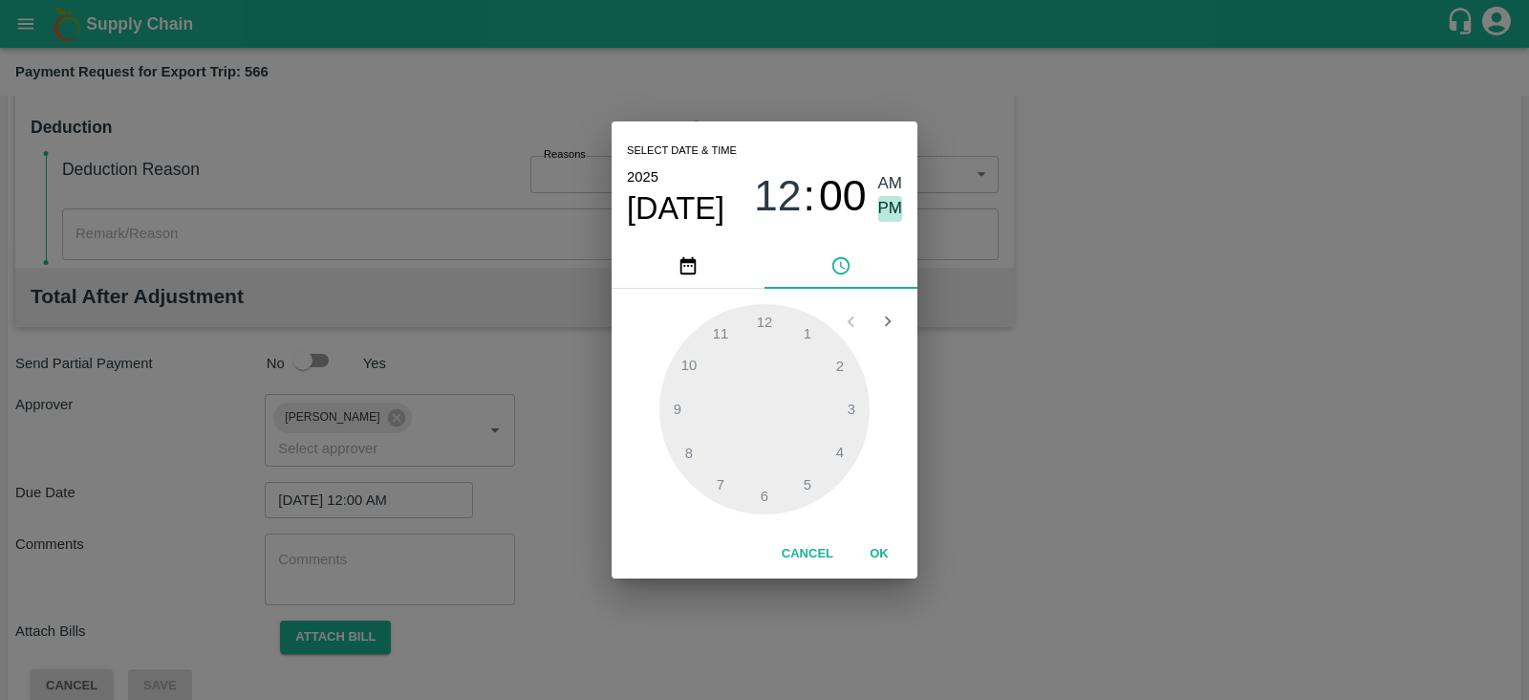
click at [886, 211] on span "PM" at bounding box center [890, 209] width 25 height 26
click at [838, 446] on div at bounding box center [764, 409] width 210 height 210
type input "[DATE] 04:00 PM"
click at [884, 550] on button "OK" at bounding box center [879, 553] width 61 height 33
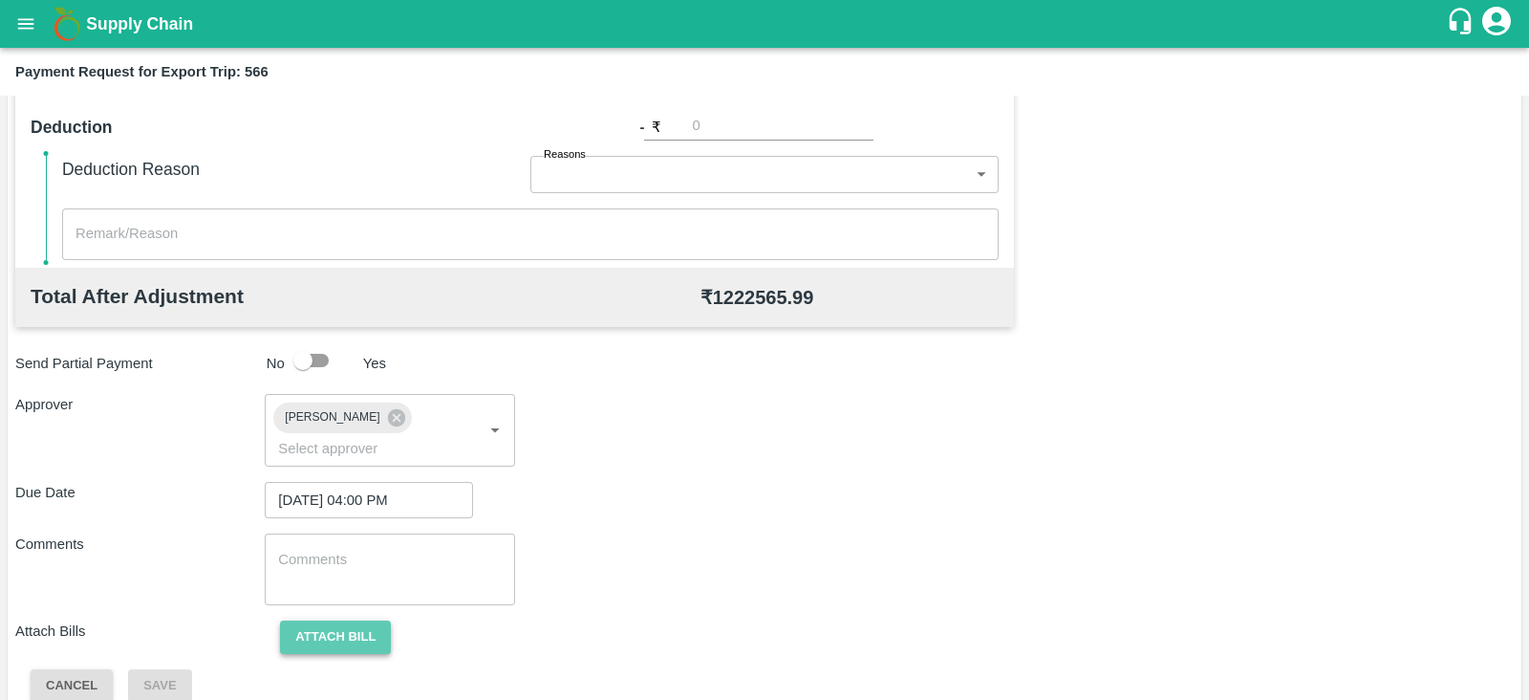
click at [366, 620] on button "Attach bill" at bounding box center [335, 636] width 111 height 33
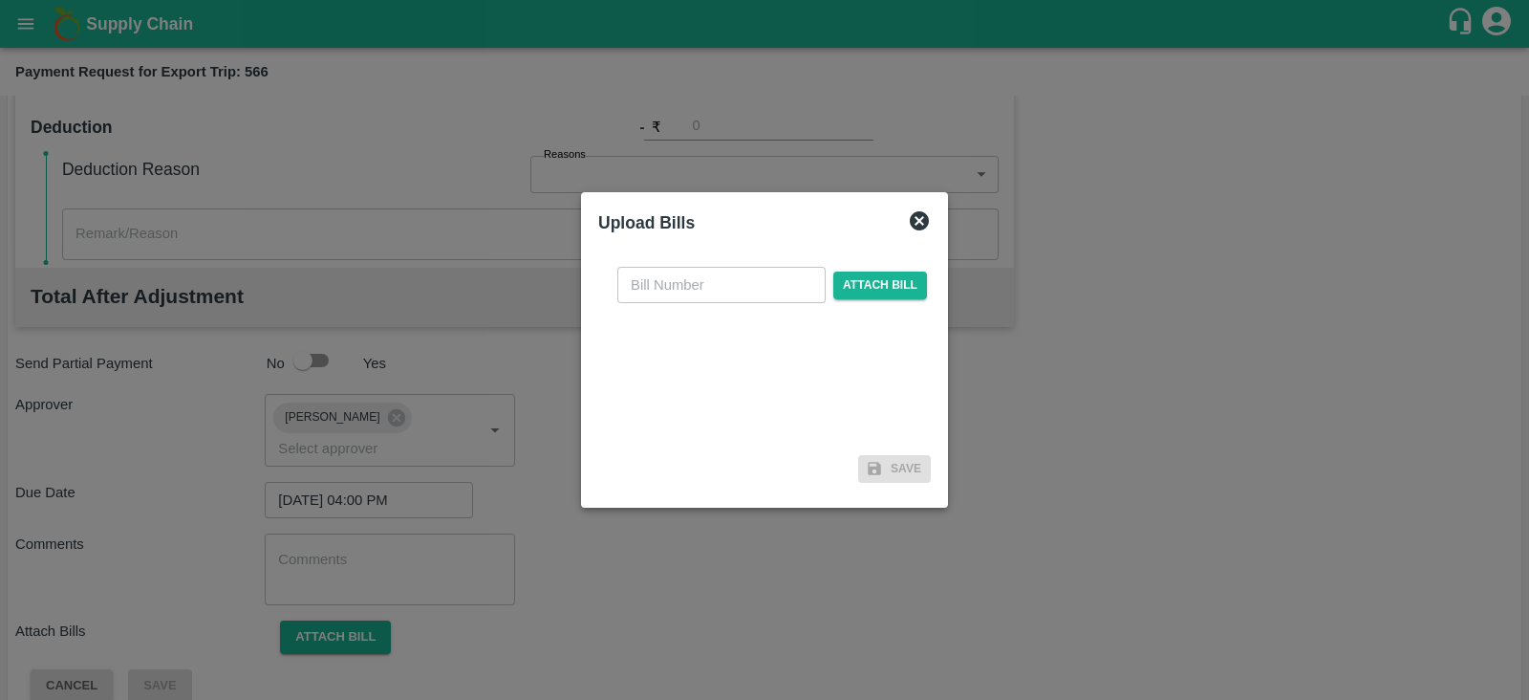
click at [750, 293] on input "text" at bounding box center [721, 285] width 208 height 36
paste input "ACML25-26/04940"
type input "ACML25-26/04940"
click at [861, 286] on span "Attach bill" at bounding box center [880, 285] width 94 height 28
click at [0, 0] on input "Attach bill" at bounding box center [0, 0] width 0 height 0
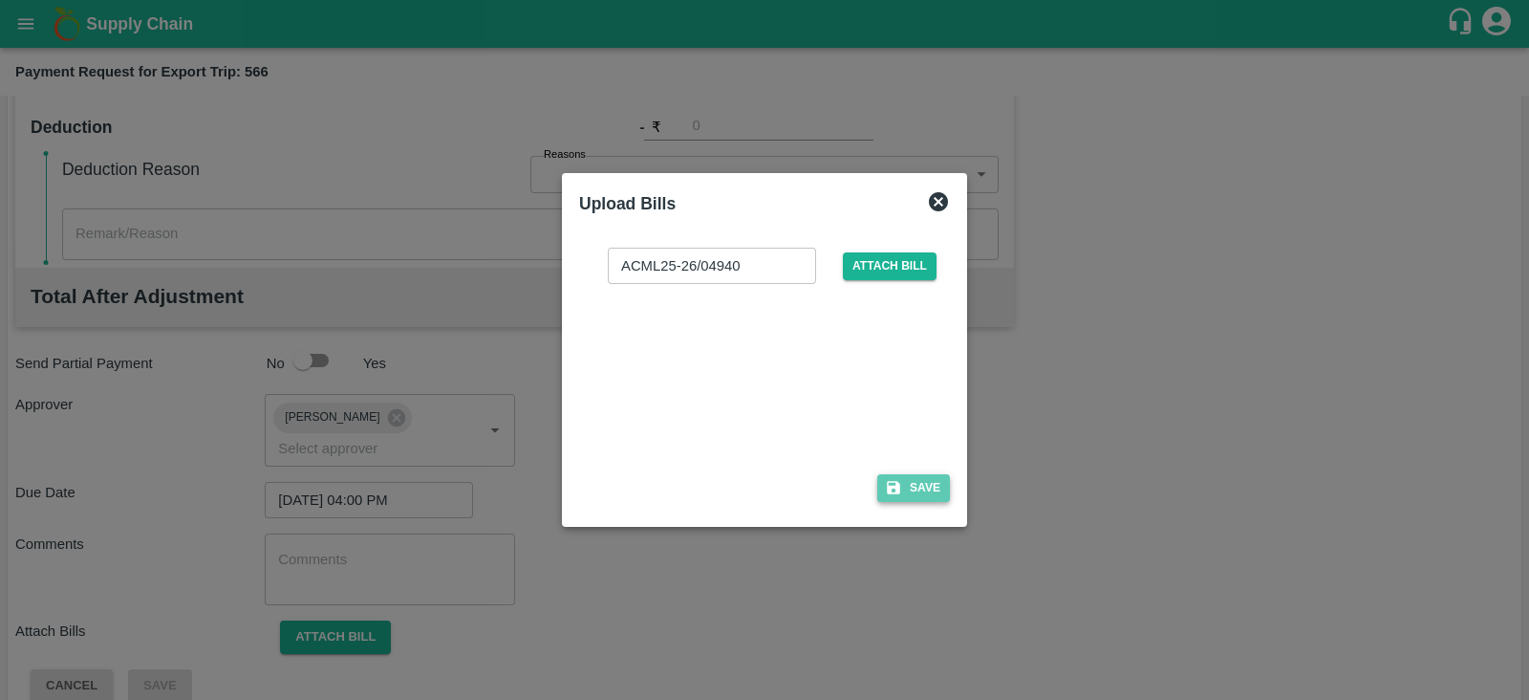
click at [924, 491] on button "Save" at bounding box center [913, 488] width 73 height 28
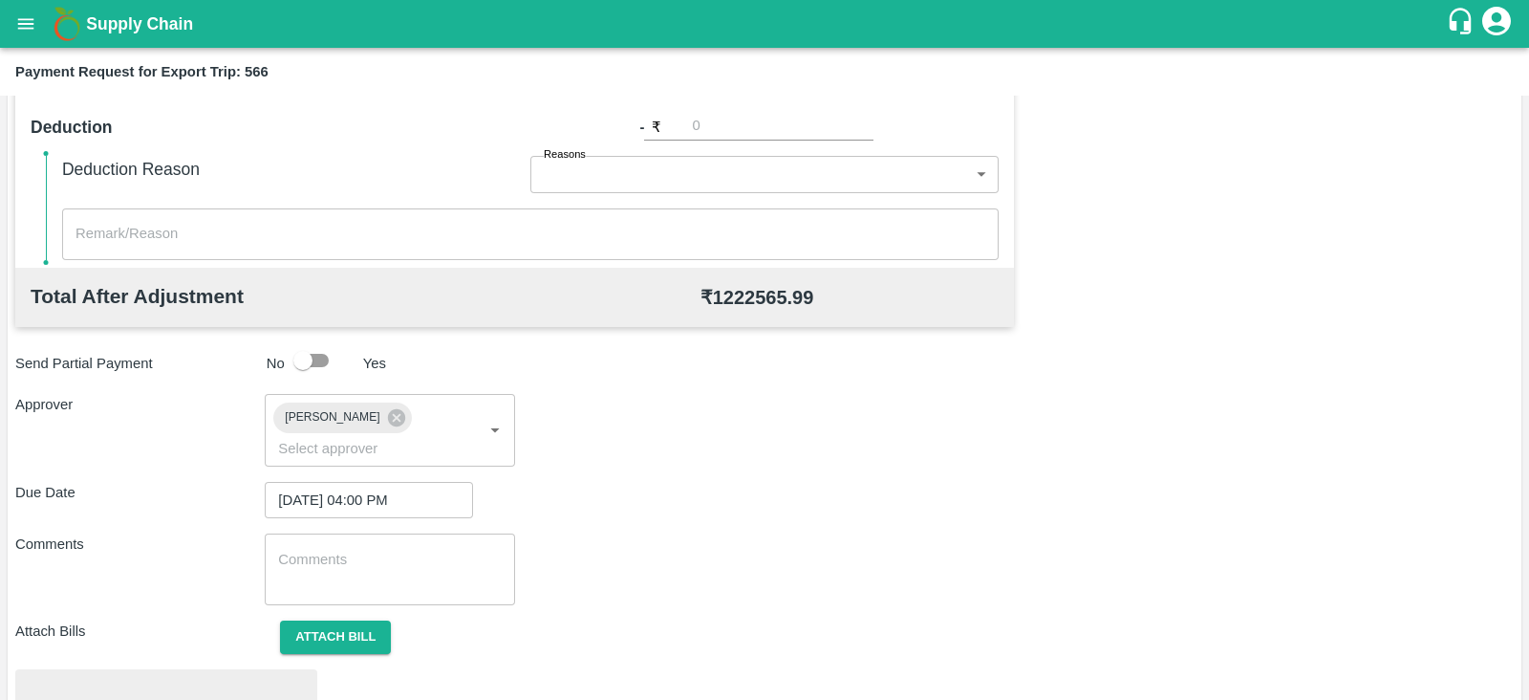
scroll to position [724, 0]
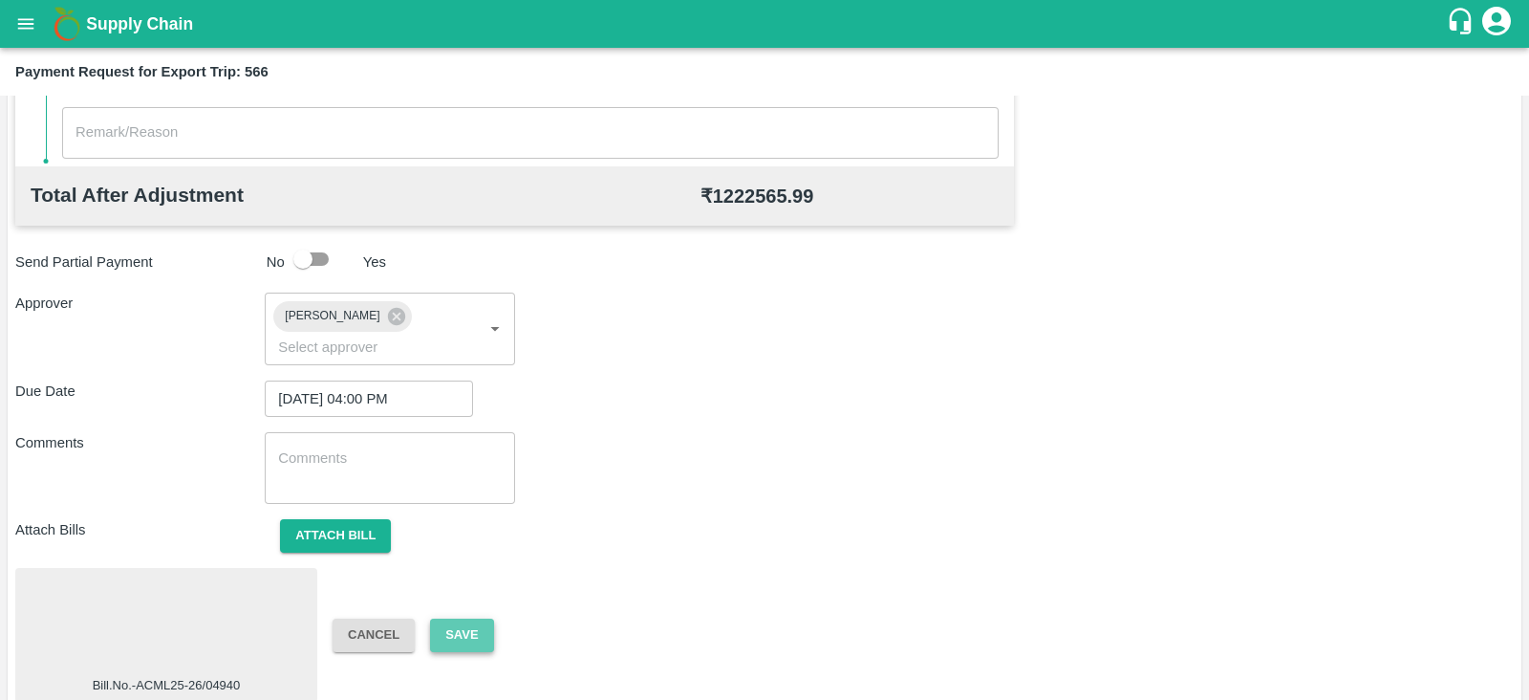
click at [472, 618] on button "Save" at bounding box center [461, 634] width 63 height 33
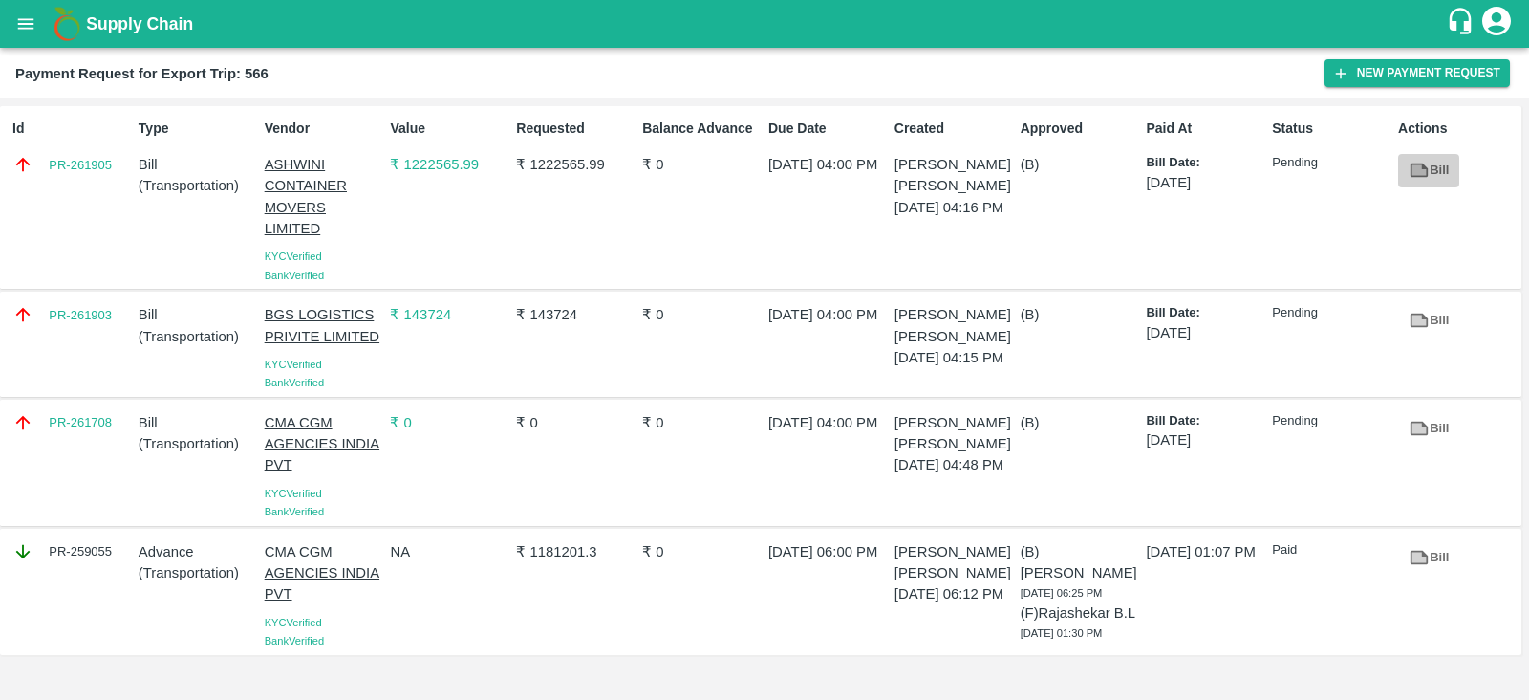
click at [1433, 178] on link "Bill" at bounding box center [1428, 170] width 61 height 33
click at [98, 193] on div "Id PR-261905" at bounding box center [68, 197] width 126 height 173
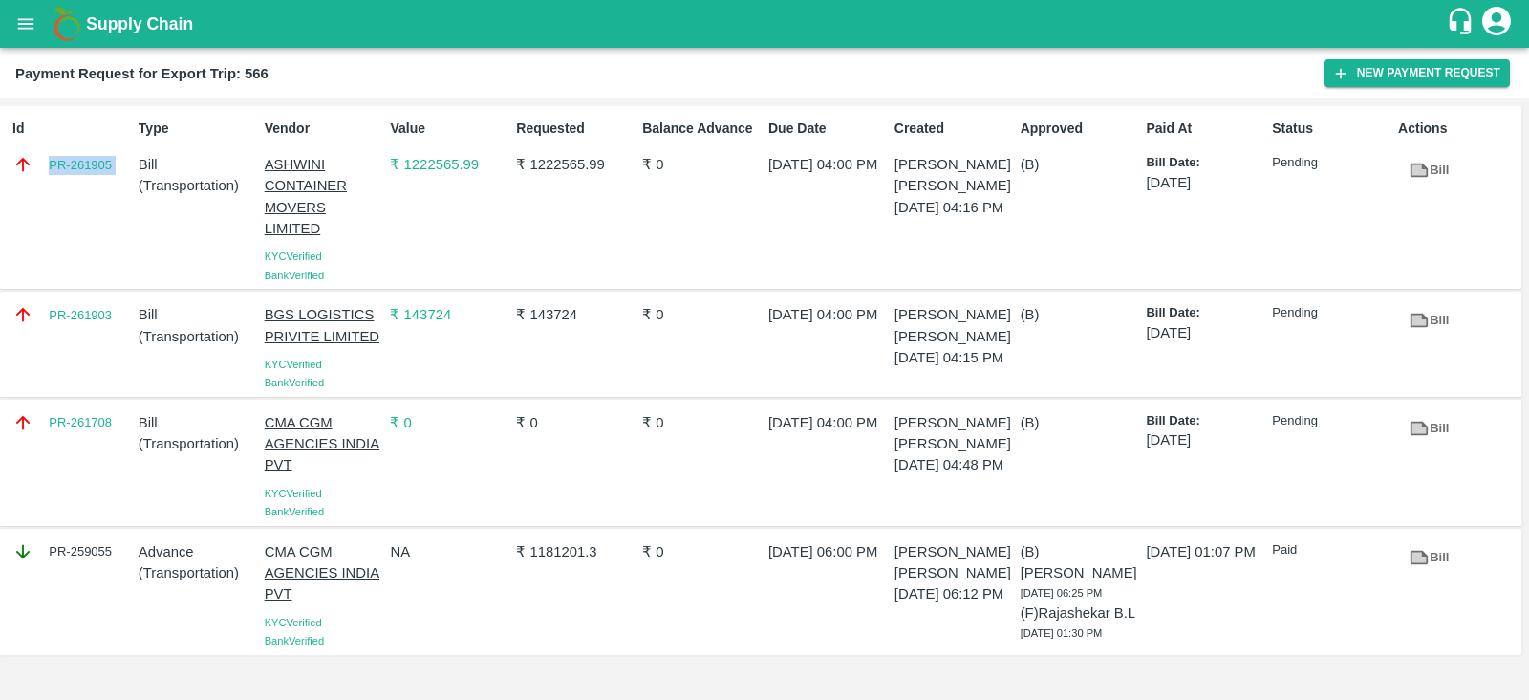
copy link "PR-261905"
click at [75, 338] on div "PR-261903" at bounding box center [68, 344] width 126 height 96
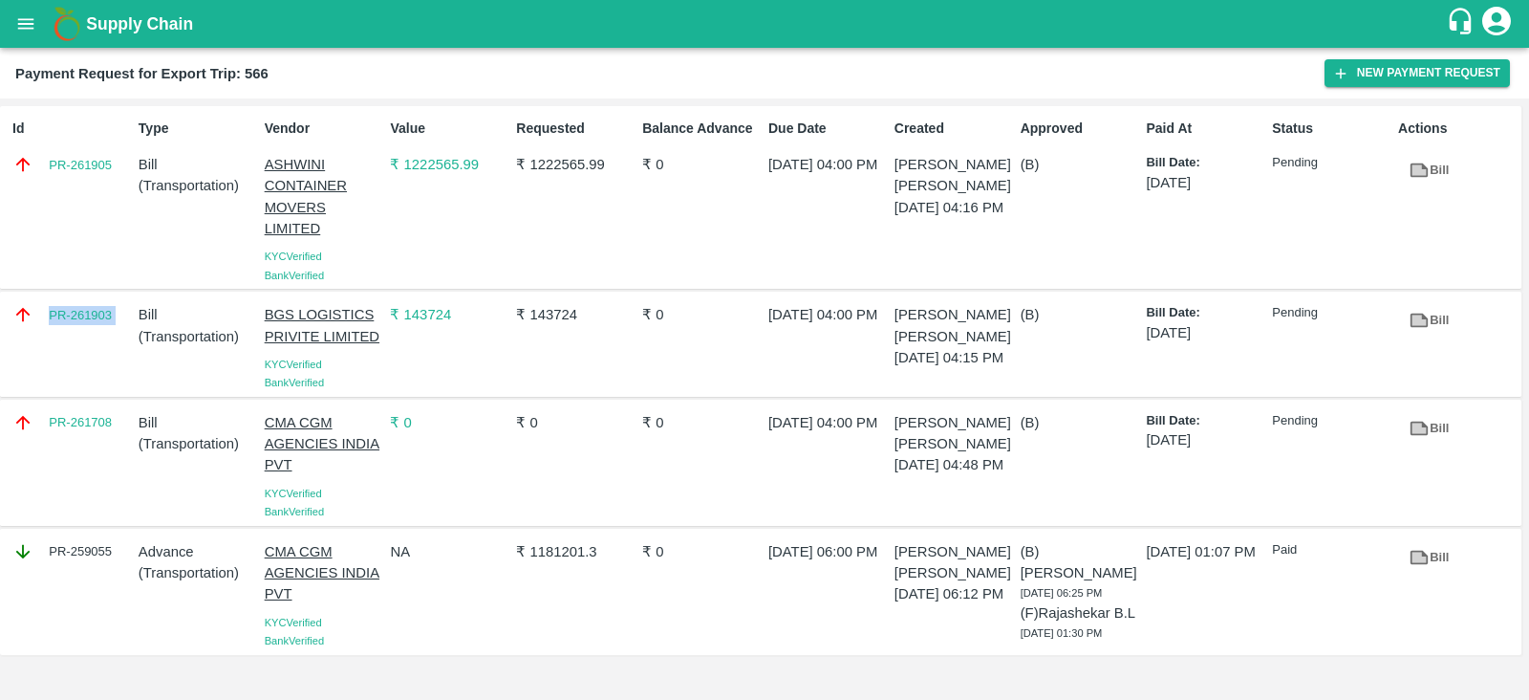
copy link "PR-261903"
click at [94, 456] on div "PR-261708" at bounding box center [68, 462] width 126 height 117
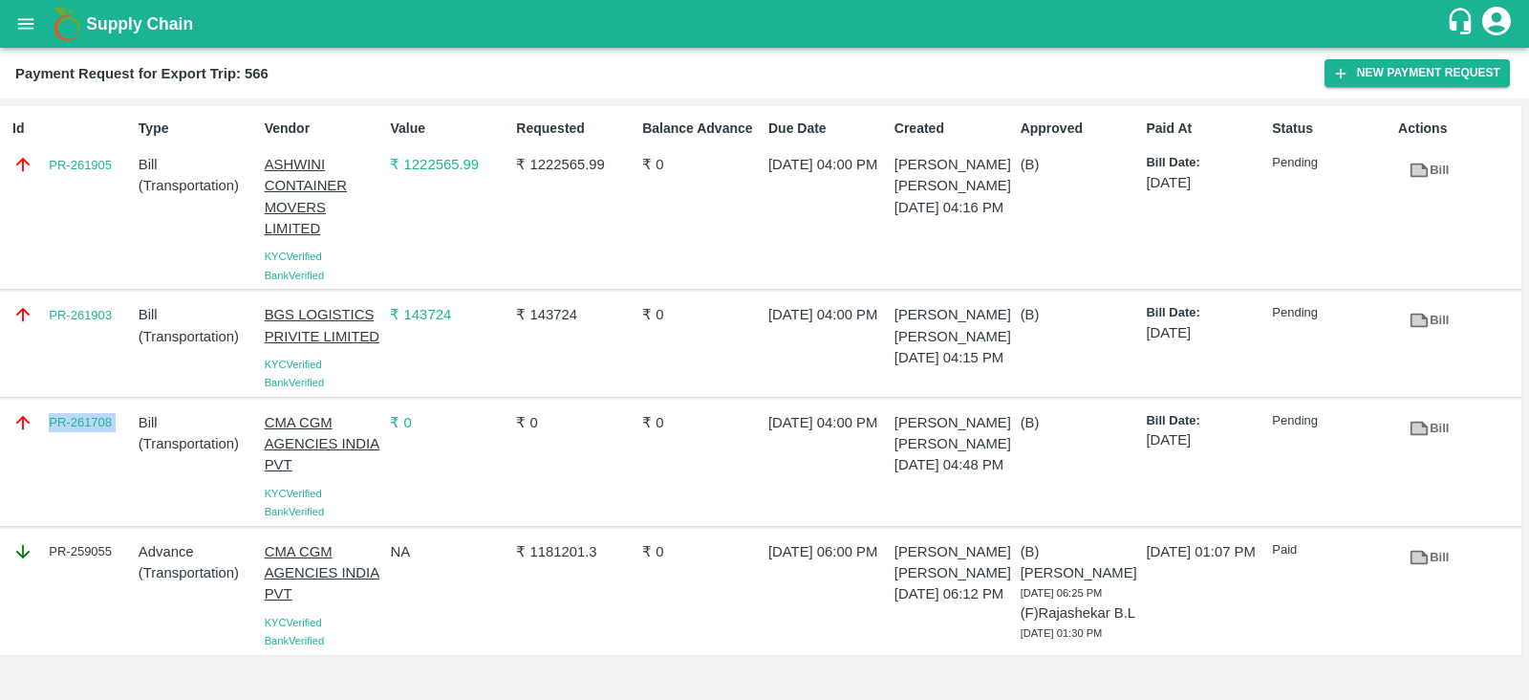
copy link "PR-261708"
